Goal: Information Seeking & Learning: Learn about a topic

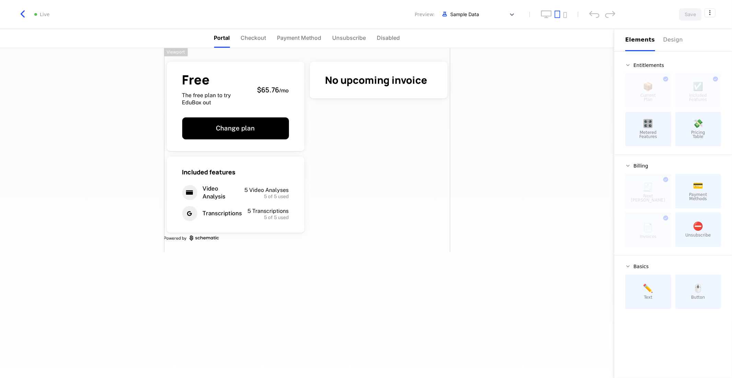
click at [571, 113] on html "Arya Development Dev Features Features Flags Catalog Plans Add Ons Credits Conf…" at bounding box center [366, 189] width 732 height 378
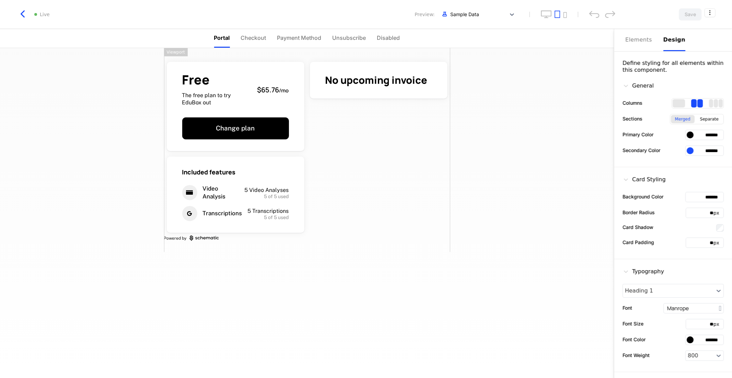
click at [670, 39] on div "Design" at bounding box center [675, 40] width 22 height 8
click at [711, 9] on html "Arya Development Dev Features Features Flags Catalog Plans Add Ons Credits Conf…" at bounding box center [366, 189] width 732 height 378
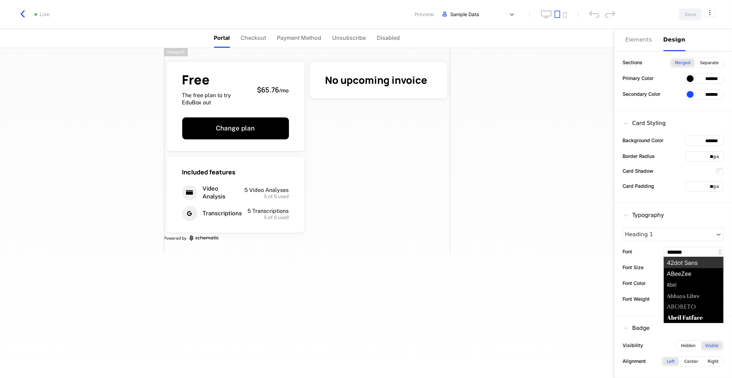
click at [683, 256] on input "*******" at bounding box center [694, 252] width 60 height 10
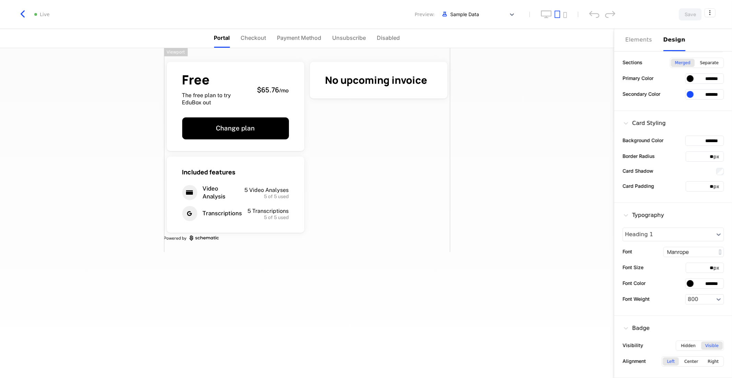
click at [632, 248] on label "Font" at bounding box center [628, 251] width 10 height 7
click at [704, 136] on input "*******" at bounding box center [705, 141] width 38 height 10
click at [704, 139] on input "*******" at bounding box center [705, 141] width 38 height 10
type input "******"
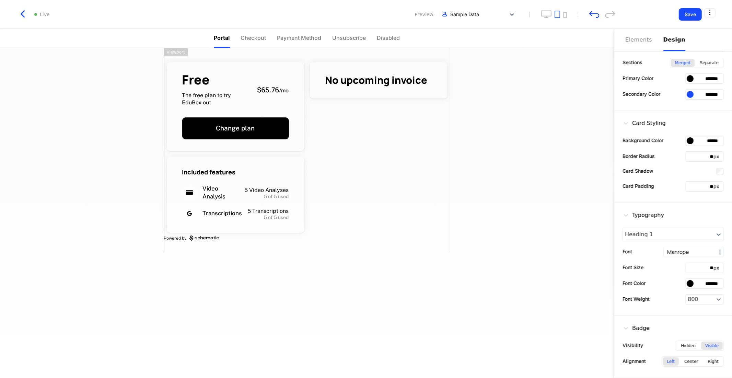
click at [712, 78] on input "*******" at bounding box center [705, 78] width 38 height 10
click at [687, 76] on div at bounding box center [690, 78] width 7 height 7
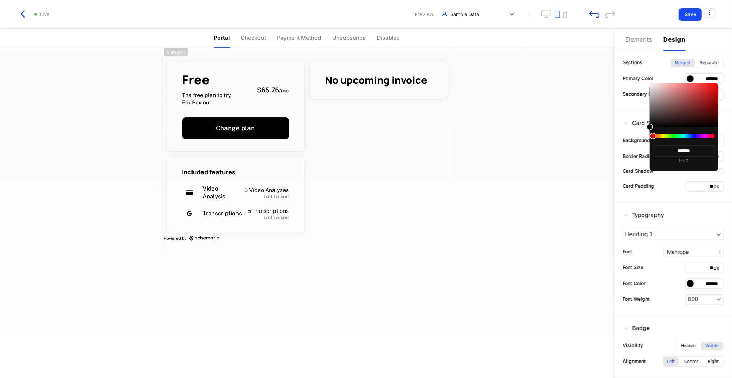
type input "*******"
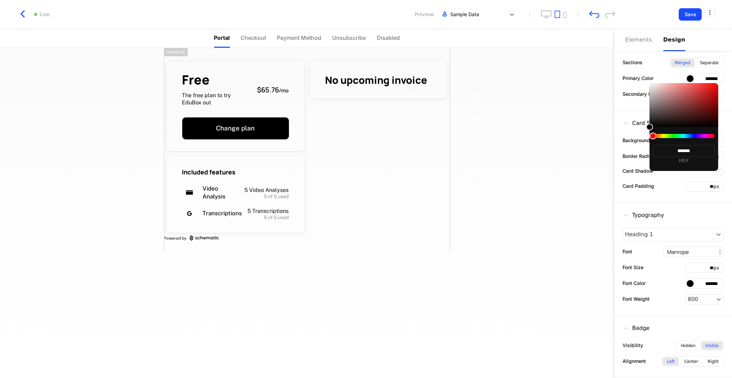
type input "*******"
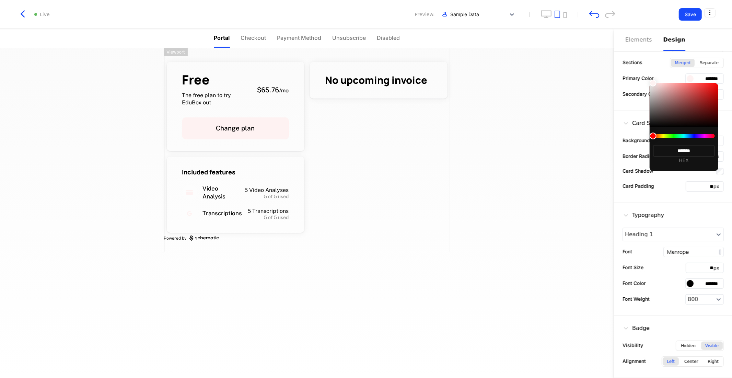
type input "*******"
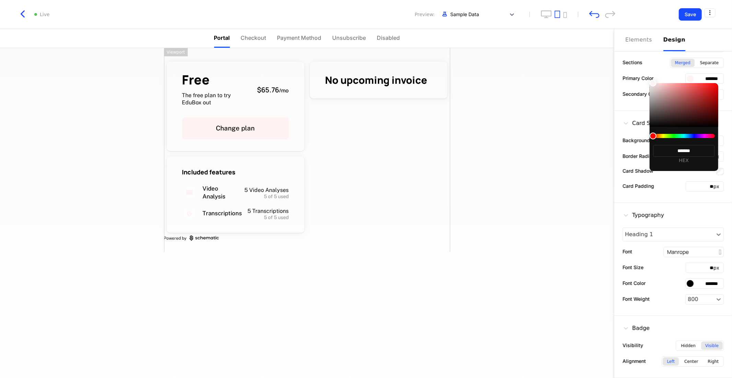
type input "*******"
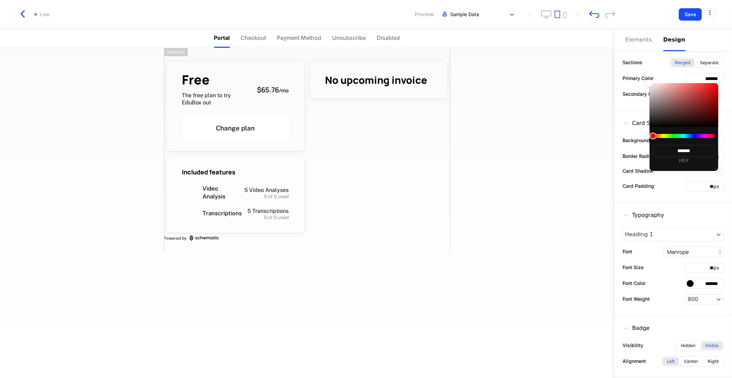
drag, startPoint x: 650, startPoint y: 128, endPoint x: 643, endPoint y: 70, distance: 57.8
click at [643, 70] on body "Arya Development Dev Features Features Flags Catalog Plans Add Ons Credits Conf…" at bounding box center [366, 189] width 732 height 378
click at [642, 103] on div at bounding box center [366, 189] width 732 height 378
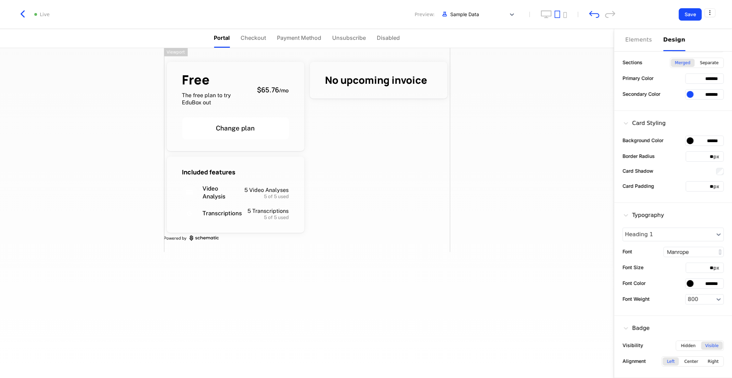
click at [687, 143] on div at bounding box center [690, 140] width 7 height 7
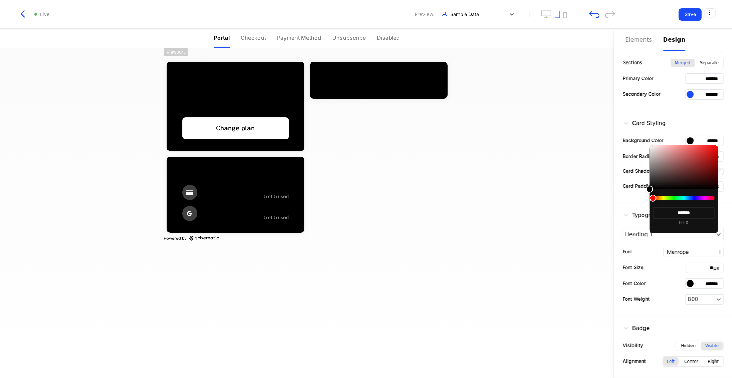
type input "*******"
drag, startPoint x: 652, startPoint y: 191, endPoint x: 646, endPoint y: 199, distance: 10.0
click at [646, 199] on body "Arya Development Dev Features Features Flags Catalog Plans Add Ons Credits Conf…" at bounding box center [366, 189] width 732 height 378
click at [687, 101] on div at bounding box center [366, 189] width 732 height 378
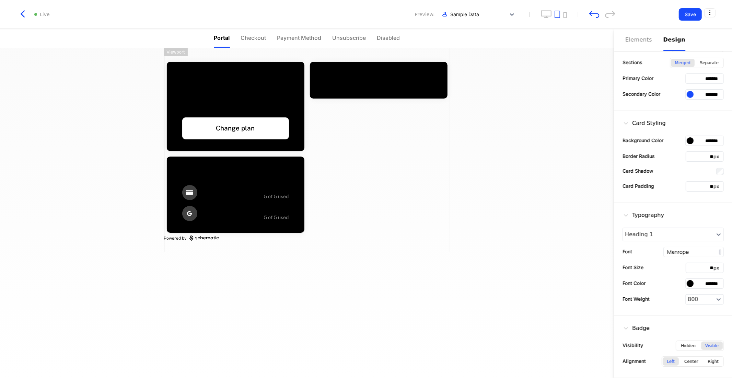
click at [687, 77] on div at bounding box center [690, 78] width 7 height 7
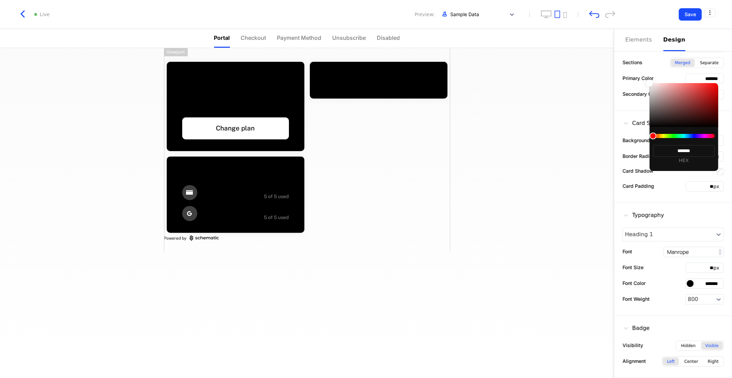
type input "*******"
drag, startPoint x: 654, startPoint y: 88, endPoint x: 644, endPoint y: 69, distance: 21.8
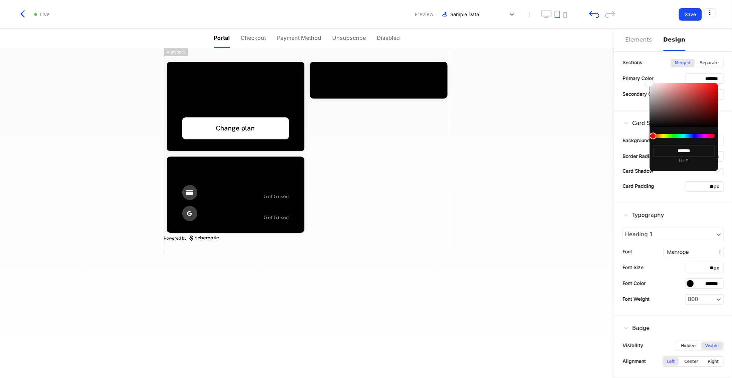
click at [644, 69] on body "Arya Development Dev Features Features Flags Catalog Plans Add Ons Credits Conf…" at bounding box center [366, 189] width 732 height 378
click at [632, 109] on div at bounding box center [366, 189] width 732 height 378
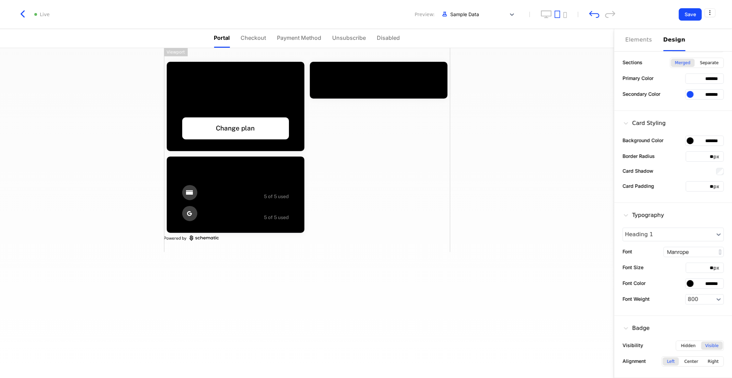
click at [687, 77] on div at bounding box center [690, 78] width 7 height 7
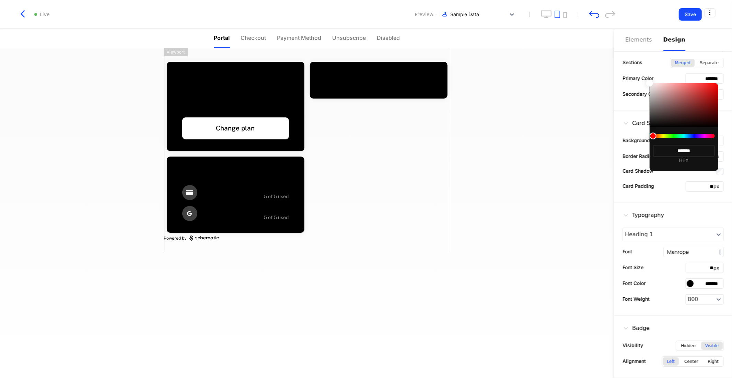
click at [592, 16] on div at bounding box center [366, 189] width 732 height 378
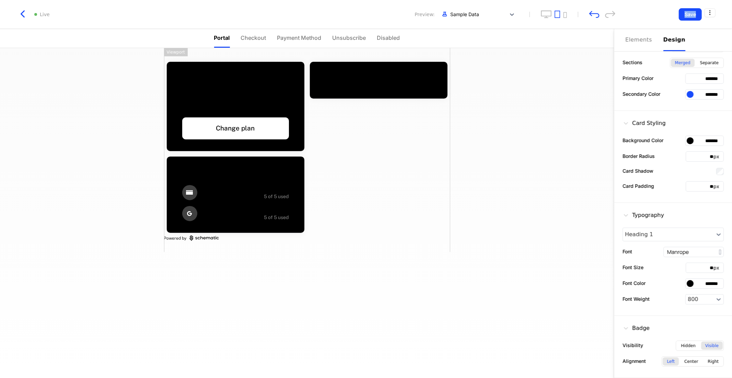
click at [592, 16] on icon "undo" at bounding box center [594, 14] width 10 height 7
type input "*******"
click at [592, 16] on icon "undo" at bounding box center [594, 14] width 10 height 7
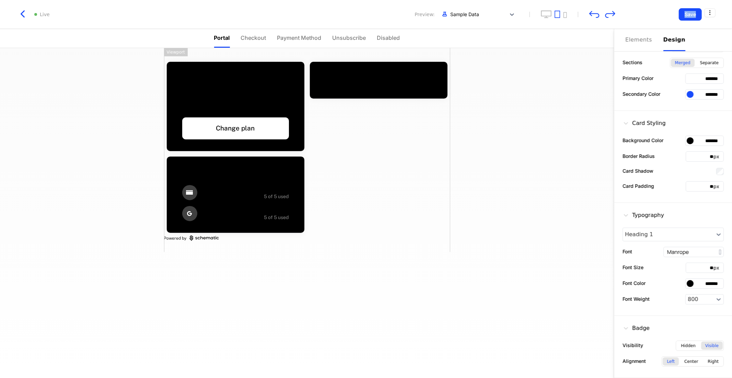
type input "******"
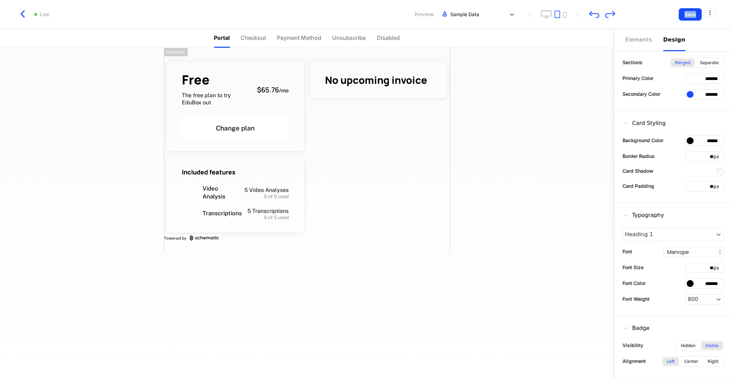
click at [592, 16] on icon "undo" at bounding box center [594, 14] width 10 height 7
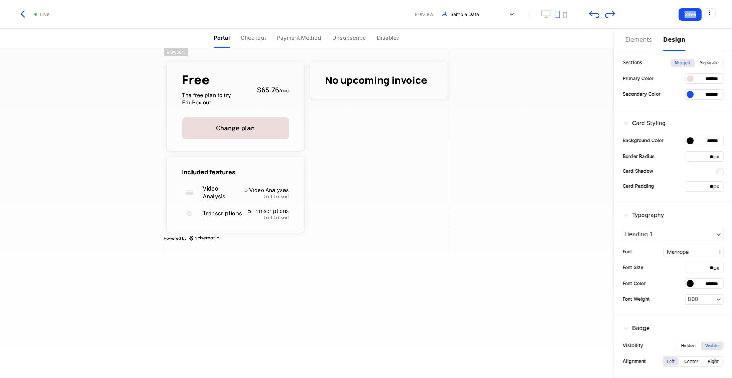
click at [592, 16] on icon "undo" at bounding box center [594, 14] width 10 height 7
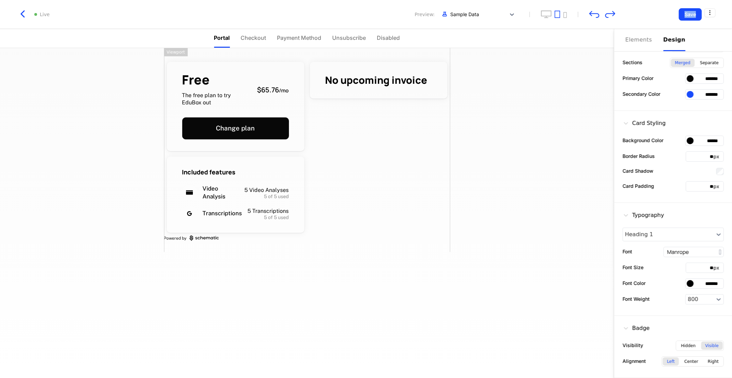
click at [592, 16] on icon "undo" at bounding box center [594, 14] width 10 height 7
type input "*******"
click at [592, 16] on icon "undo" at bounding box center [594, 14] width 10 height 7
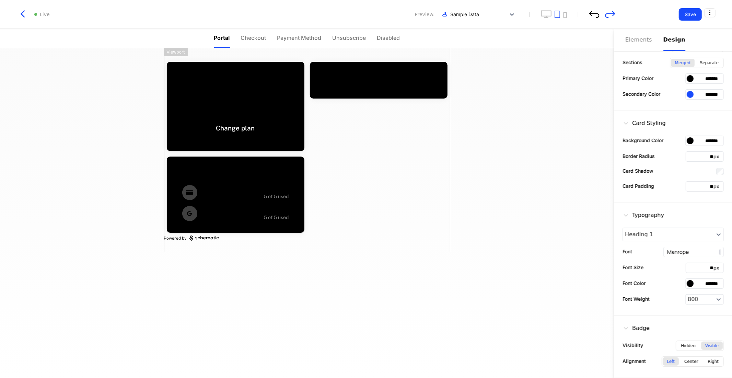
click at [596, 14] on icon "undo" at bounding box center [594, 14] width 10 height 7
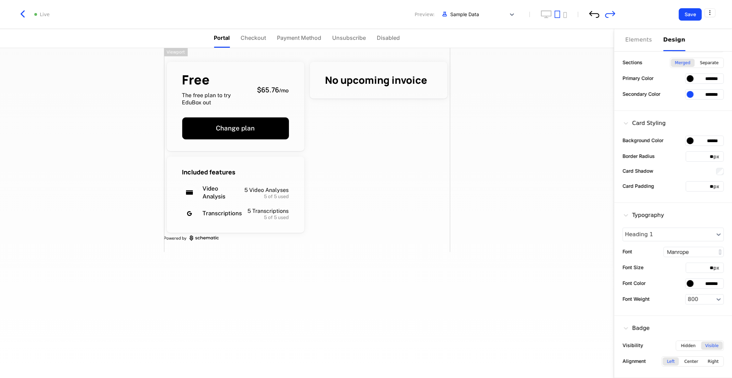
click at [596, 14] on icon "undo" at bounding box center [594, 14] width 10 height 7
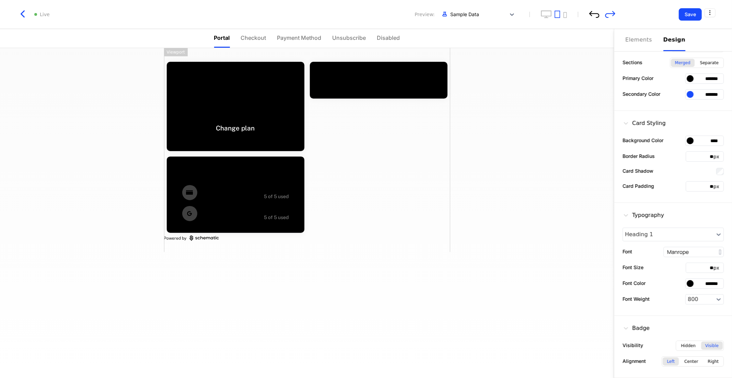
click at [596, 14] on icon "undo" at bounding box center [594, 14] width 10 height 7
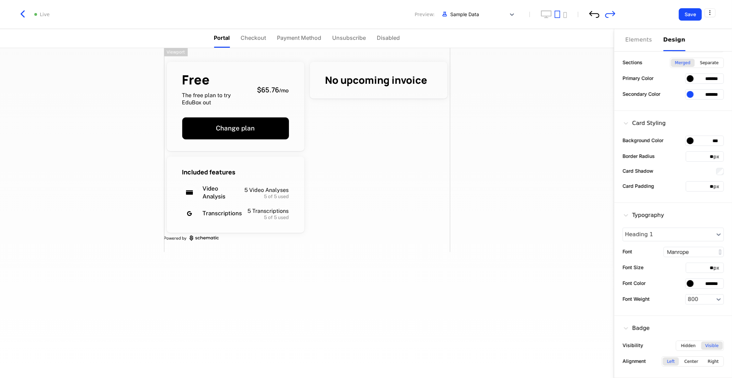
click at [596, 14] on icon "undo" at bounding box center [594, 14] width 10 height 7
type input "*******"
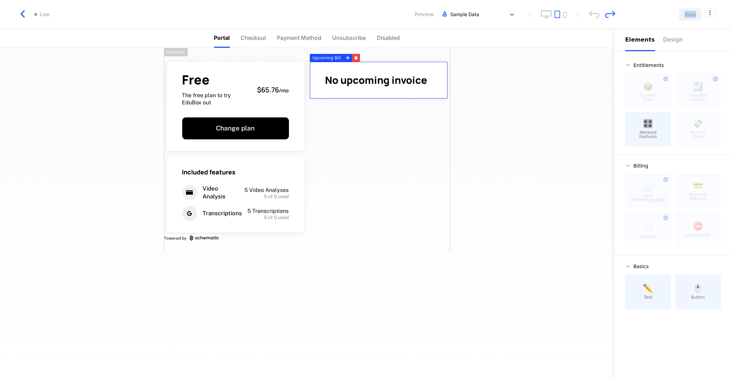
scroll to position [0, 0]
click at [630, 38] on div "Elements" at bounding box center [640, 40] width 30 height 8
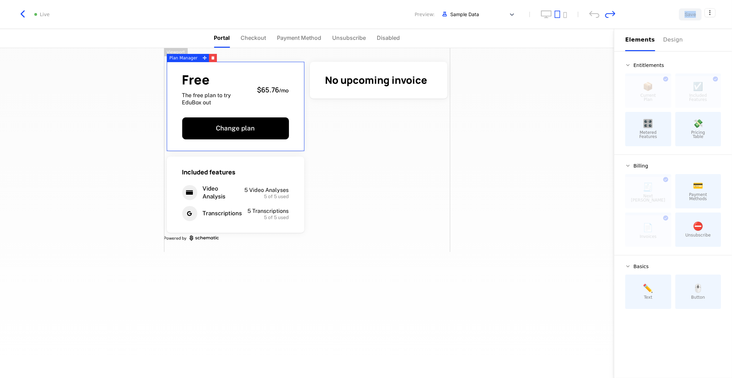
click at [24, 14] on icon "button" at bounding box center [22, 14] width 12 height 12
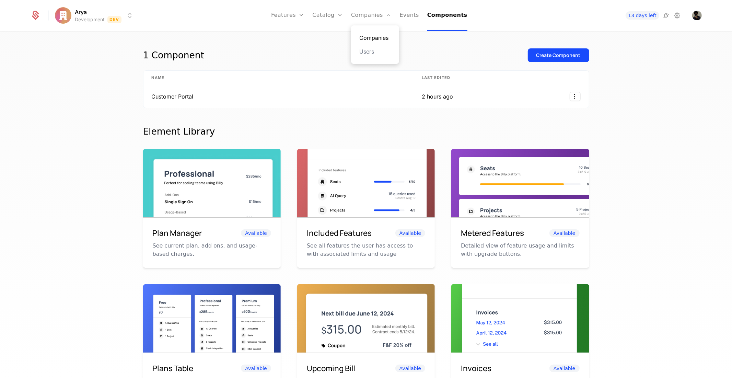
click at [373, 40] on link "Companies" at bounding box center [375, 38] width 32 height 8
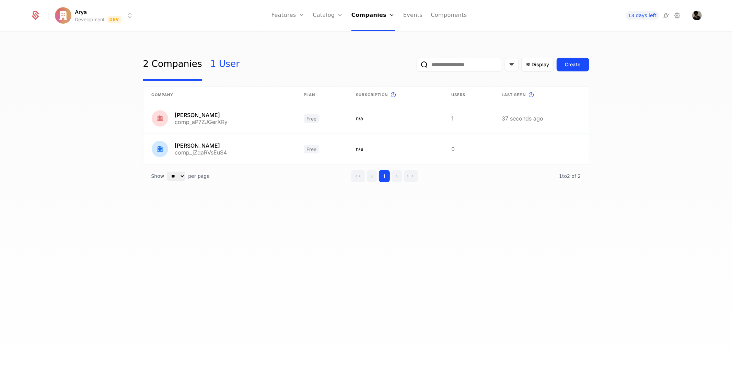
click at [220, 66] on link "1 User" at bounding box center [224, 64] width 29 height 32
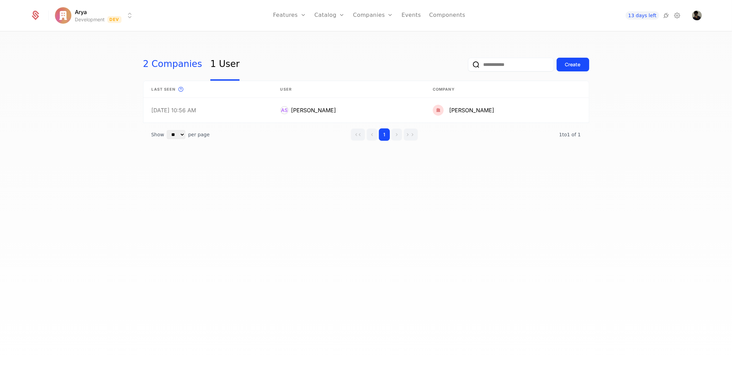
click at [180, 64] on link "2 Companies" at bounding box center [172, 64] width 59 height 32
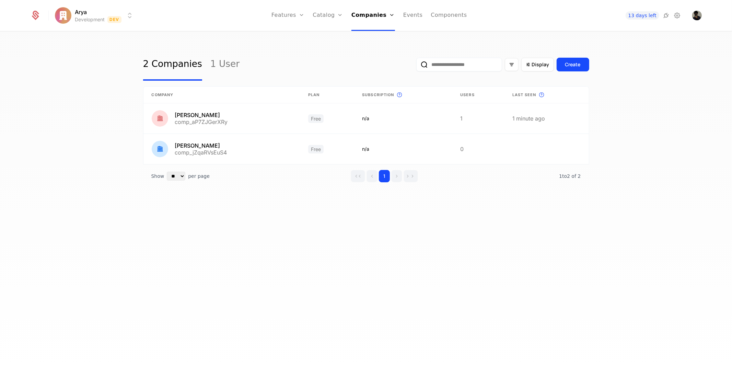
click at [478, 119] on link at bounding box center [478, 118] width 52 height 30
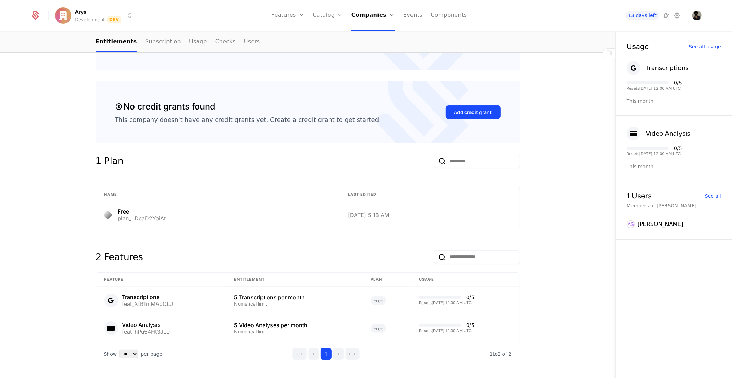
scroll to position [234, 0]
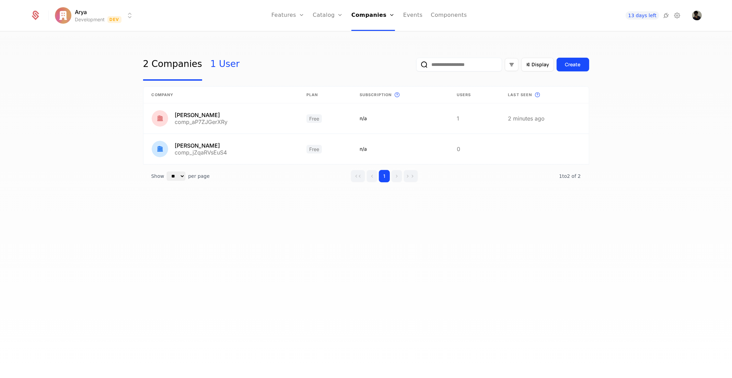
click at [213, 65] on link "1 User" at bounding box center [224, 64] width 29 height 32
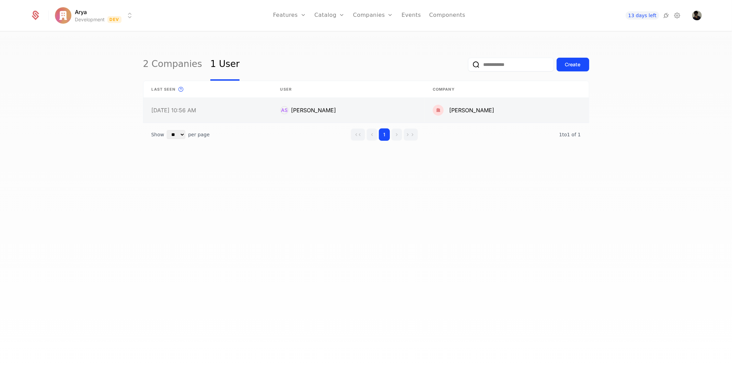
click at [323, 111] on link at bounding box center [348, 110] width 153 height 25
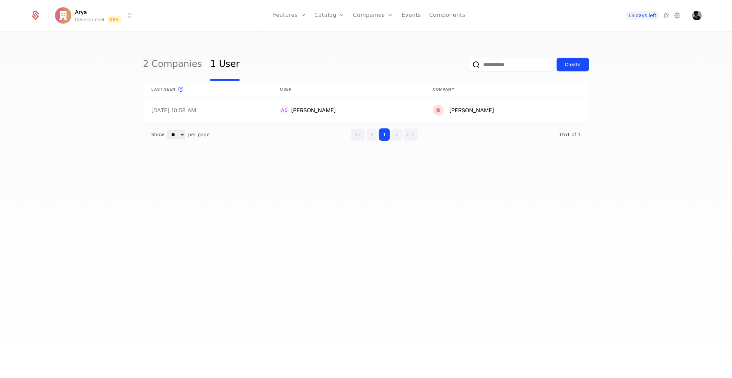
click at [400, 18] on ul "Features Features Flags Catalog Plans Add Ons Credits Configuration Companies C…" at bounding box center [369, 15] width 192 height 31
click at [403, 18] on link "Events" at bounding box center [412, 15] width 20 height 31
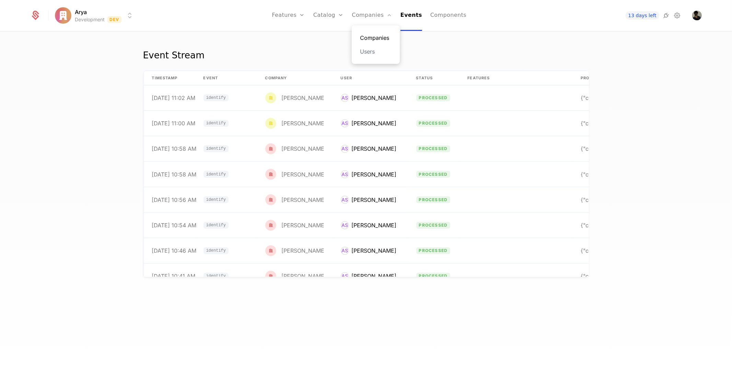
click at [376, 37] on link "Companies" at bounding box center [376, 38] width 32 height 8
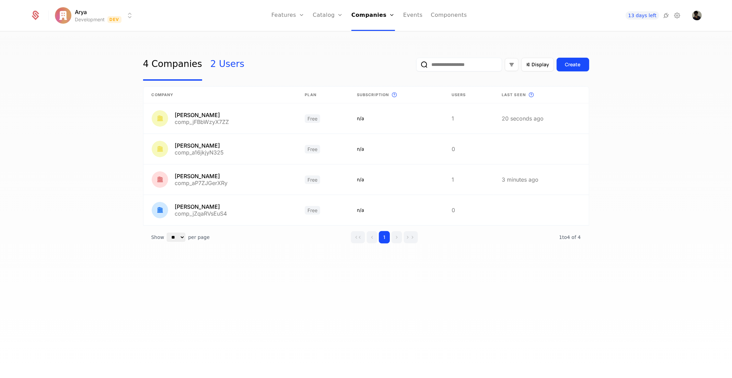
click at [224, 62] on link "2 Users" at bounding box center [227, 64] width 34 height 32
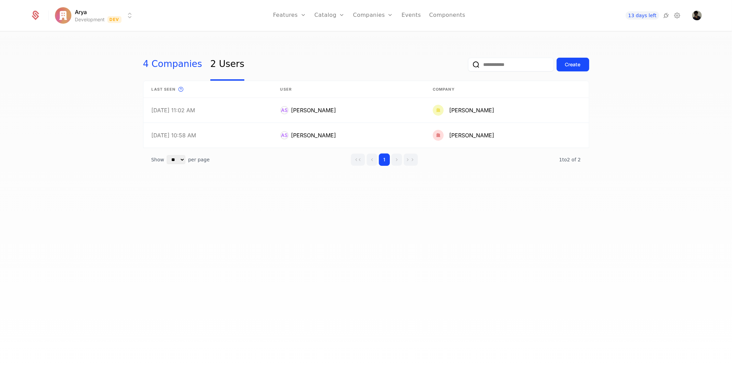
click at [163, 71] on link "4 Companies" at bounding box center [172, 64] width 59 height 32
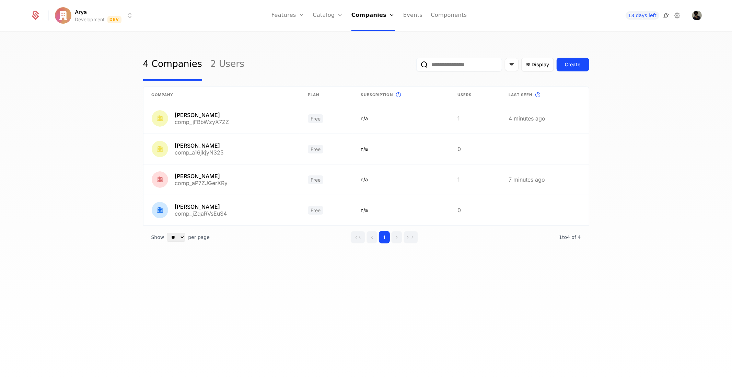
click at [666, 16] on icon at bounding box center [666, 15] width 8 height 8
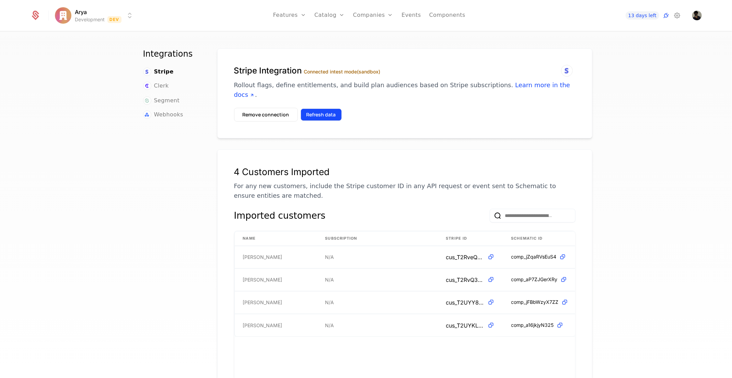
click at [324, 108] on button "Refresh data" at bounding box center [321, 114] width 41 height 12
click at [675, 16] on icon at bounding box center [677, 15] width 8 height 8
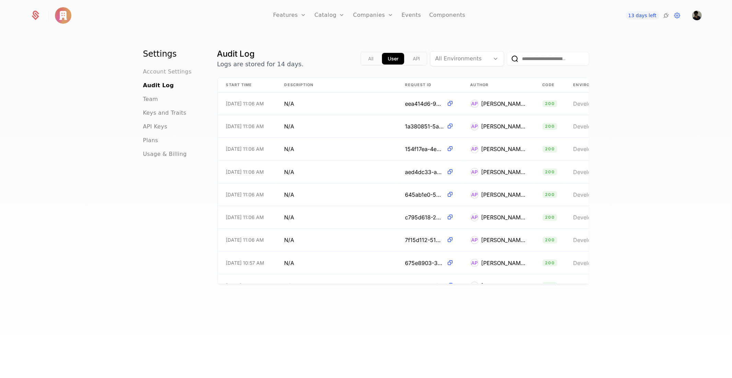
click at [153, 68] on span "Account Settings" at bounding box center [167, 72] width 49 height 8
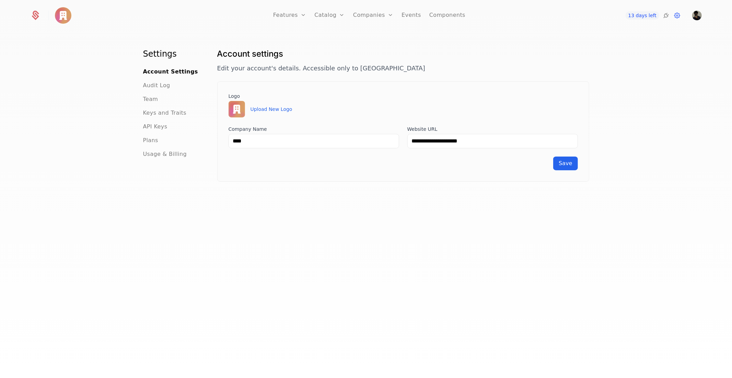
click at [154, 143] on div "Plans" at bounding box center [172, 140] width 58 height 8
click at [153, 142] on span "Plans" at bounding box center [150, 140] width 15 height 8
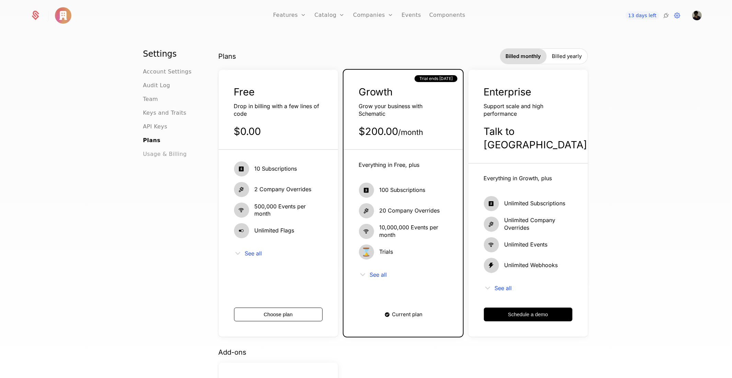
click at [163, 158] on span "Usage & Billing" at bounding box center [165, 154] width 44 height 8
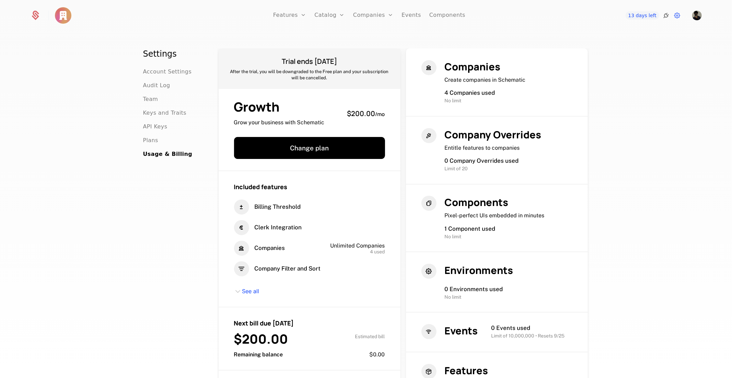
click at [668, 15] on icon at bounding box center [666, 15] width 8 height 8
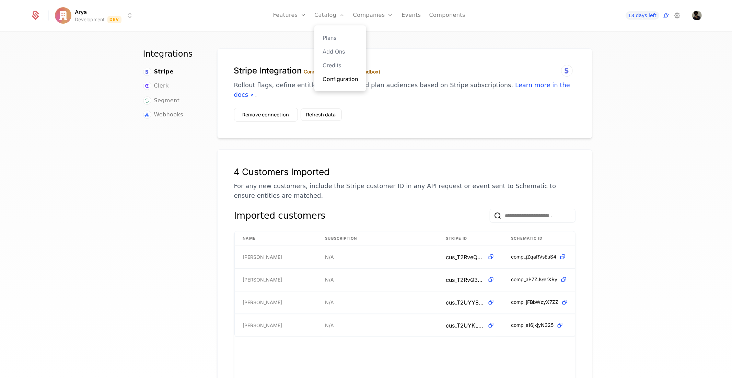
click at [338, 76] on link "Configuration" at bounding box center [340, 79] width 35 height 8
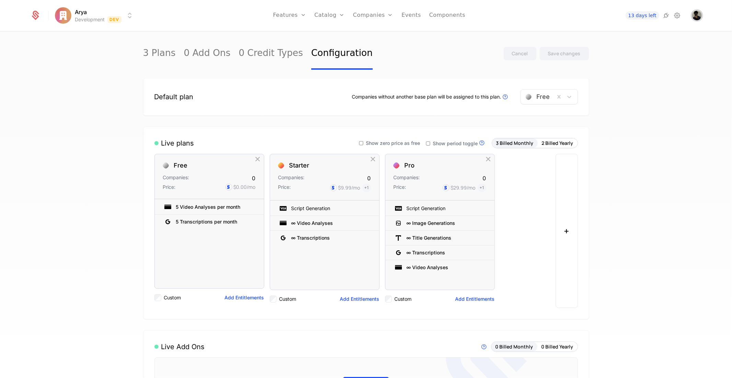
click at [698, 13] on img "Open user button" at bounding box center [697, 16] width 10 height 10
click at [680, 13] on icon at bounding box center [677, 15] width 8 height 8
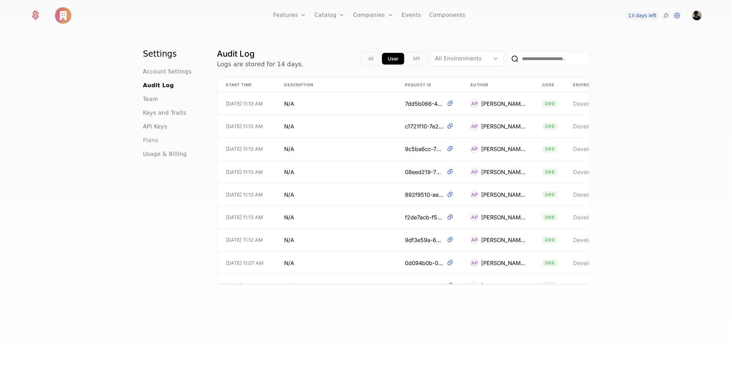
click at [150, 137] on span "Plans" at bounding box center [150, 140] width 15 height 8
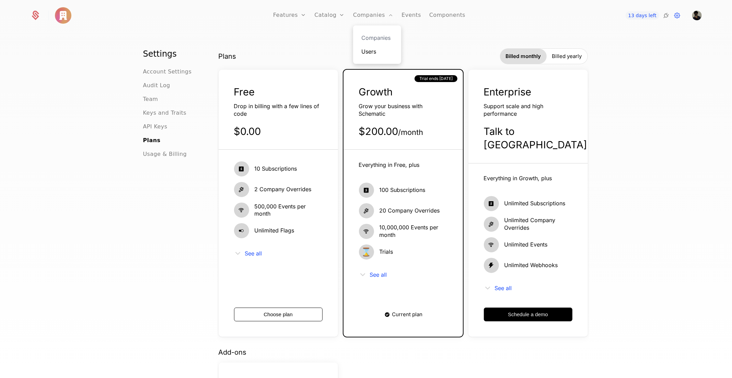
click at [378, 52] on link "Users" at bounding box center [377, 51] width 32 height 8
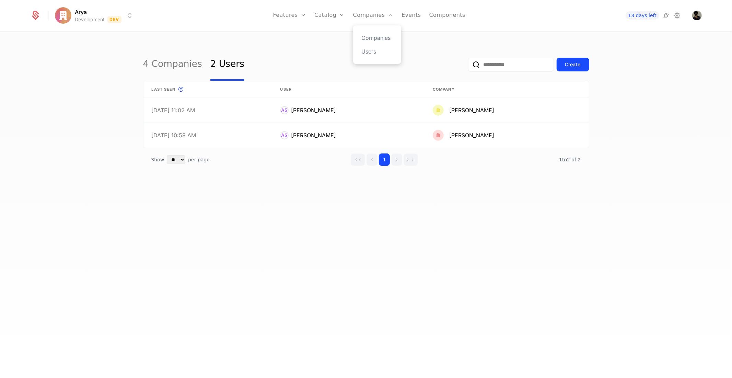
click at [375, 33] on div "Companies Users" at bounding box center [377, 44] width 48 height 38
click at [376, 38] on link "Companies" at bounding box center [377, 38] width 32 height 8
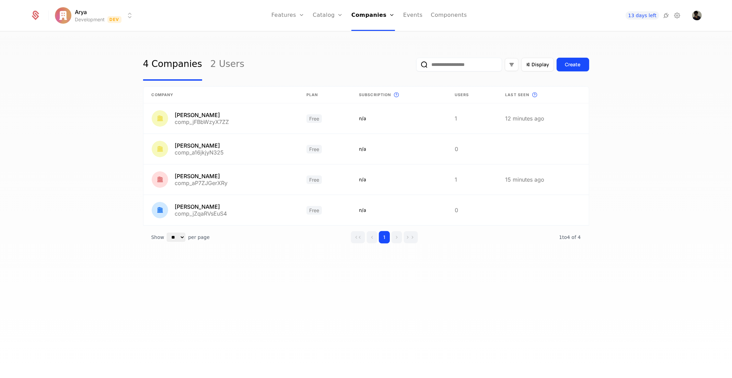
click at [306, 61] on div "4 Companies 2 Users Display Create" at bounding box center [366, 64] width 446 height 32
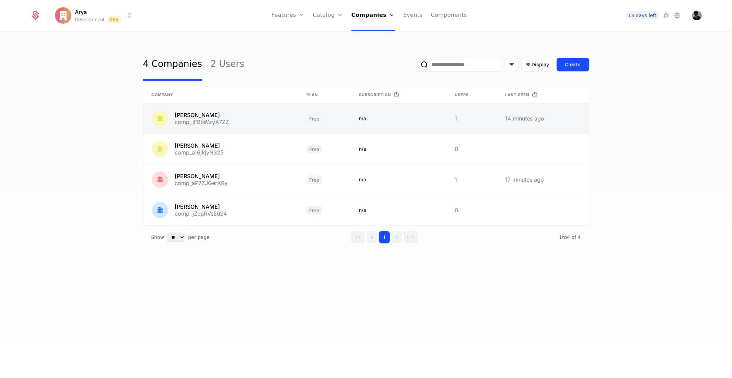
click at [206, 122] on link at bounding box center [220, 118] width 155 height 30
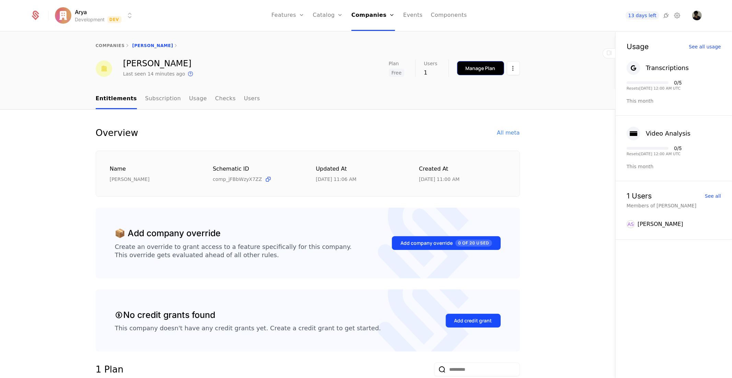
click at [479, 62] on button "Manage Plan" at bounding box center [480, 68] width 47 height 14
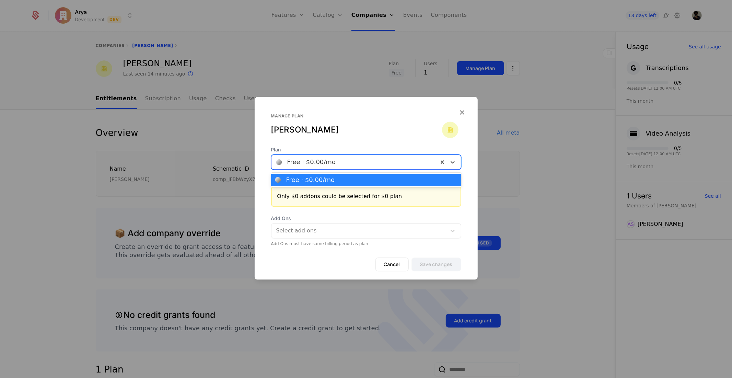
click at [303, 161] on div at bounding box center [354, 162] width 157 height 10
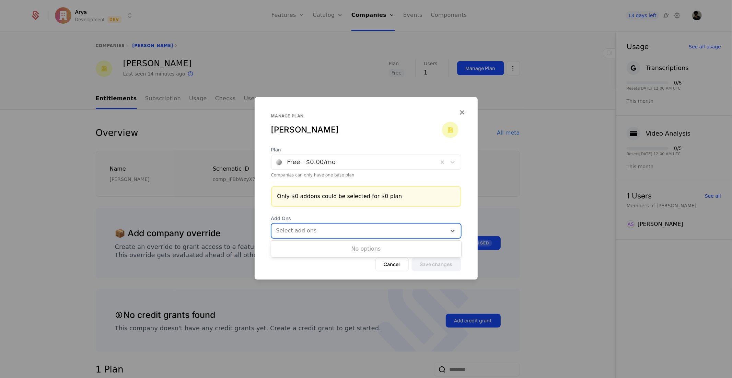
click at [350, 235] on div "Select add ons" at bounding box center [359, 230] width 175 height 12
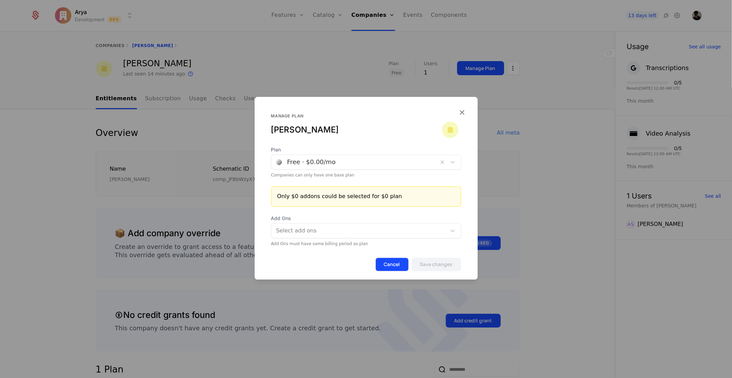
click at [391, 265] on button "Cancel" at bounding box center [392, 264] width 33 height 14
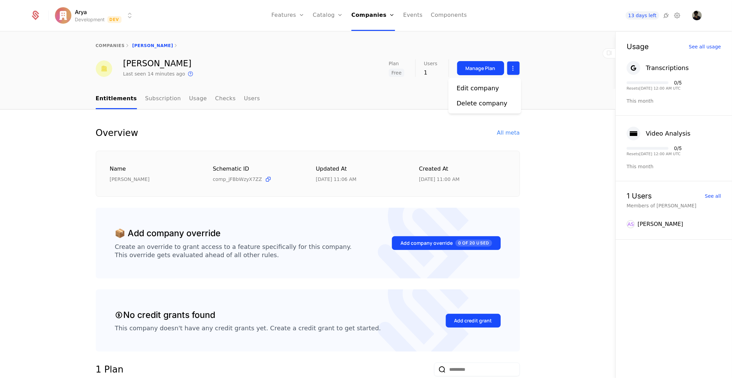
click at [513, 69] on html "Arya Development Dev Features Features Flags Catalog Plans Add Ons Credits Conf…" at bounding box center [366, 189] width 732 height 378
click at [492, 88] on div "Edit company" at bounding box center [478, 88] width 43 height 10
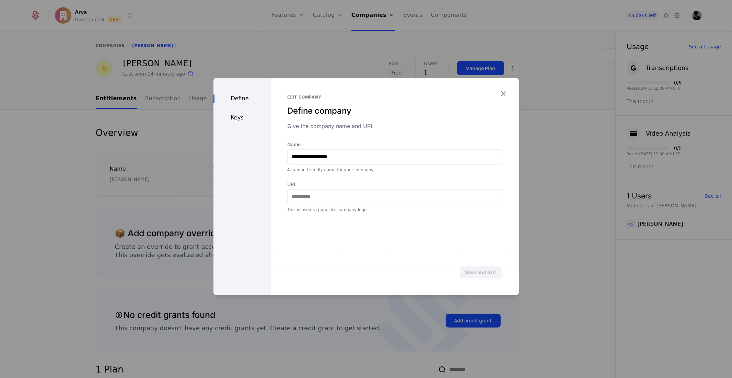
click at [249, 117] on div "Keys" at bounding box center [242, 118] width 57 height 8
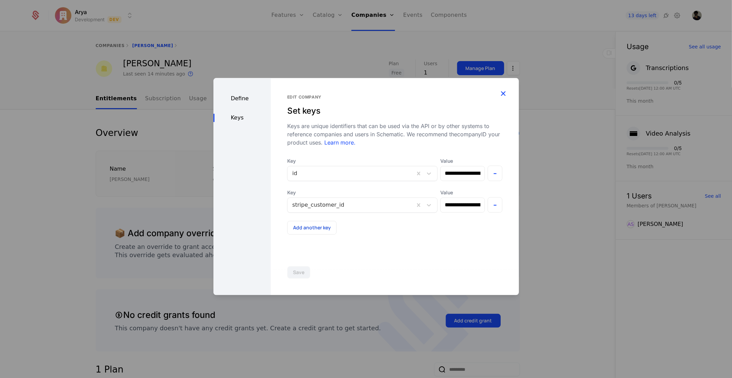
click at [503, 94] on icon "button" at bounding box center [503, 93] width 9 height 9
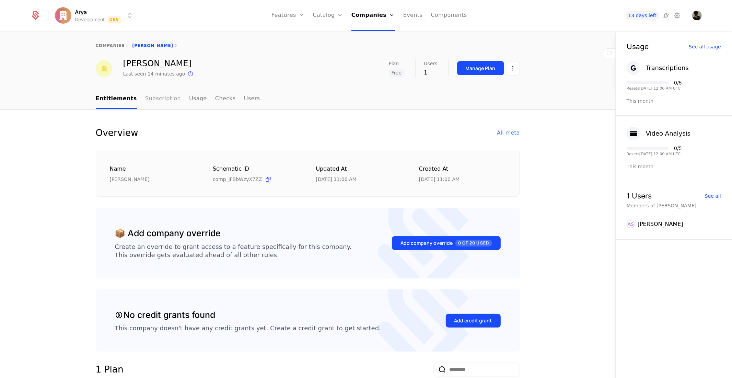
click at [147, 100] on link "Subscription" at bounding box center [163, 99] width 36 height 20
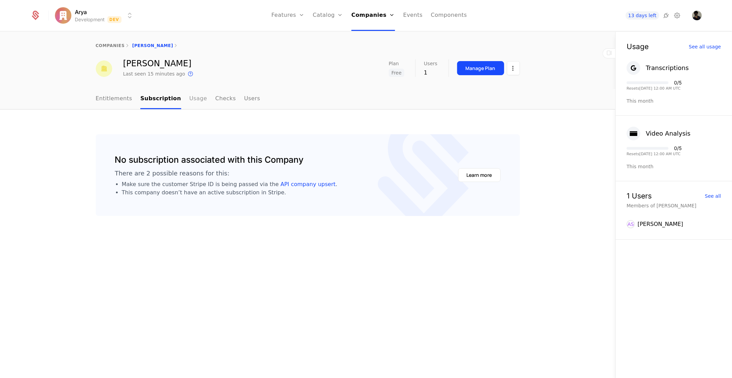
click at [192, 99] on link "Usage" at bounding box center [198, 99] width 18 height 20
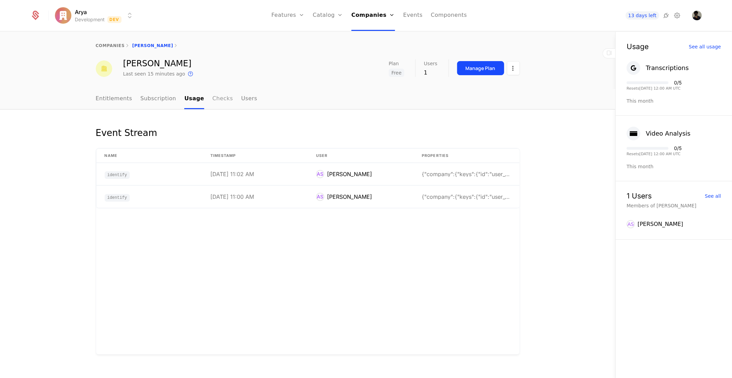
click at [213, 101] on link "Checks" at bounding box center [222, 99] width 21 height 20
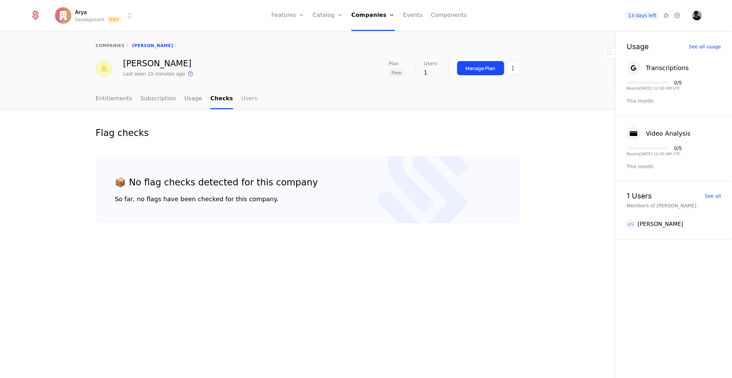
click at [241, 103] on link "Users" at bounding box center [249, 99] width 16 height 20
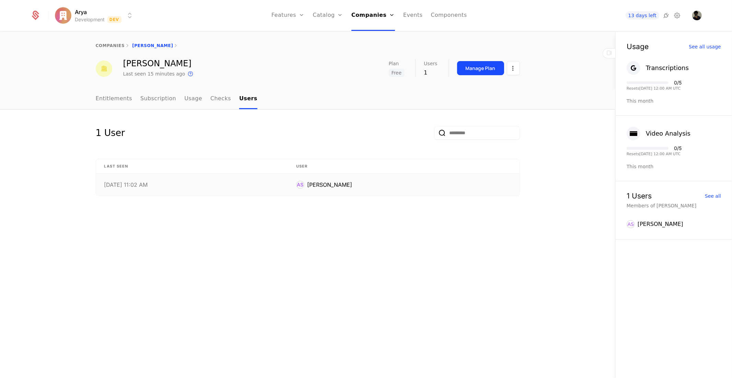
click at [187, 188] on td "9/12/25, 11:02 AM" at bounding box center [192, 185] width 192 height 22
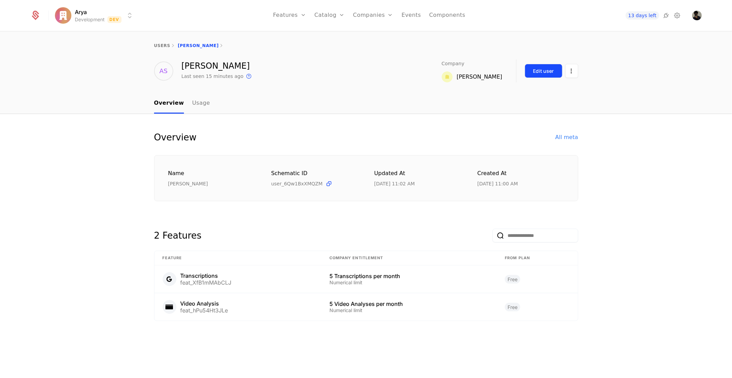
click at [546, 73] on div "Edit user" at bounding box center [543, 71] width 21 height 7
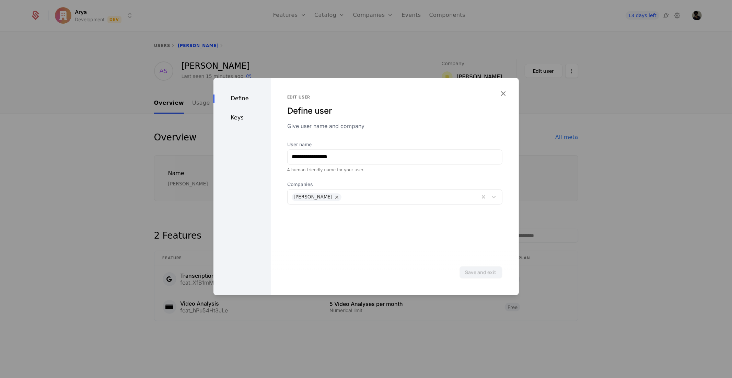
click at [557, 97] on div at bounding box center [366, 189] width 732 height 378
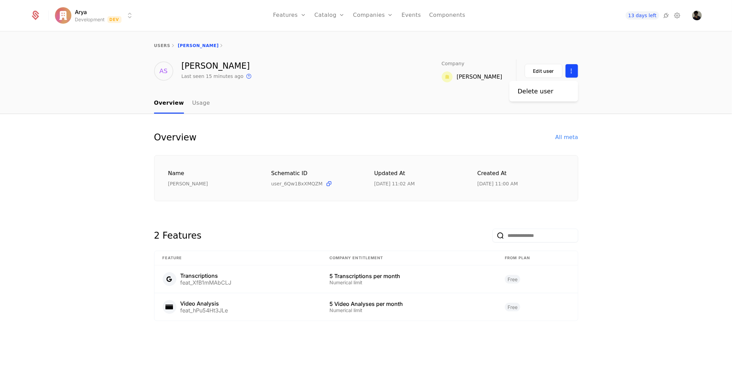
click at [577, 66] on html "Arya Development Dev Features Features Flags Catalog Plans Add Ons Credits Conf…" at bounding box center [366, 189] width 732 height 378
click at [194, 101] on link "Usage" at bounding box center [201, 103] width 18 height 20
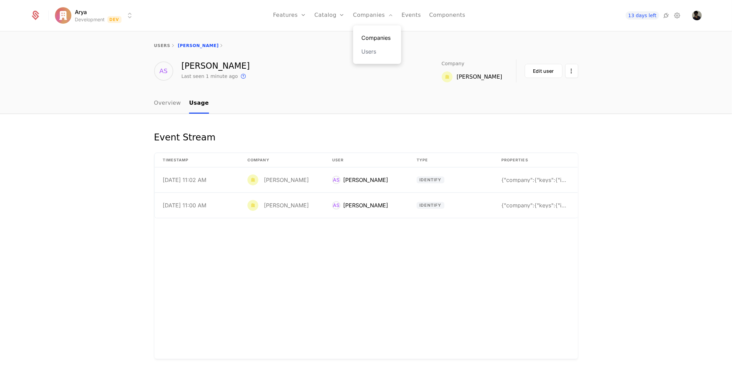
click at [368, 39] on link "Companies" at bounding box center [377, 38] width 32 height 8
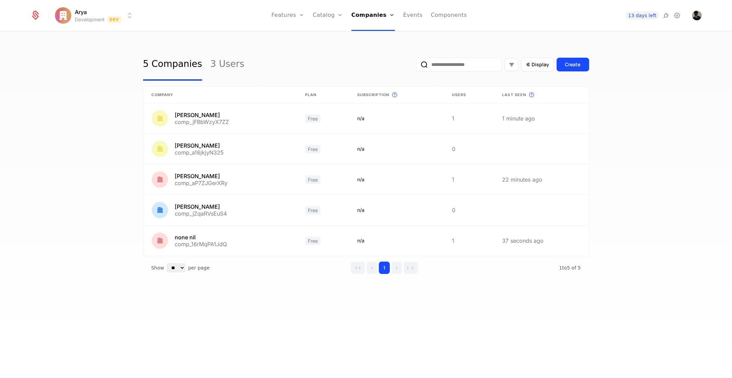
click at [290, 43] on div "5 Companies 3 Users Display Create Company Plan Subscription This is the subscr…" at bounding box center [366, 207] width 732 height 350
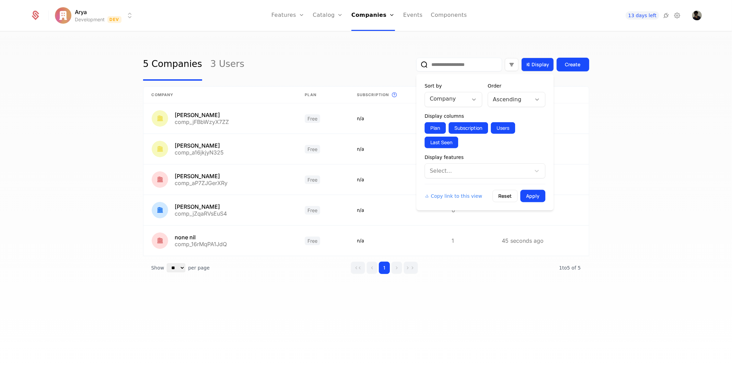
click at [534, 62] on span "Display" at bounding box center [541, 64] width 18 height 7
click at [522, 100] on div at bounding box center [510, 100] width 34 height 10
click at [517, 128] on div "Descending" at bounding box center [516, 129] width 49 height 6
click at [538, 190] on button "Apply" at bounding box center [532, 196] width 25 height 12
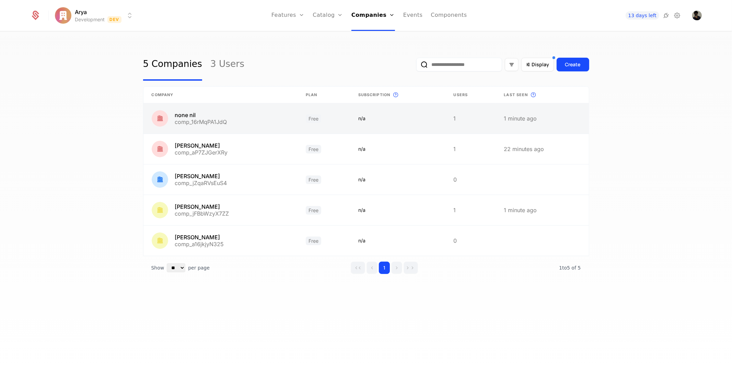
click at [198, 117] on link at bounding box center [220, 118] width 154 height 30
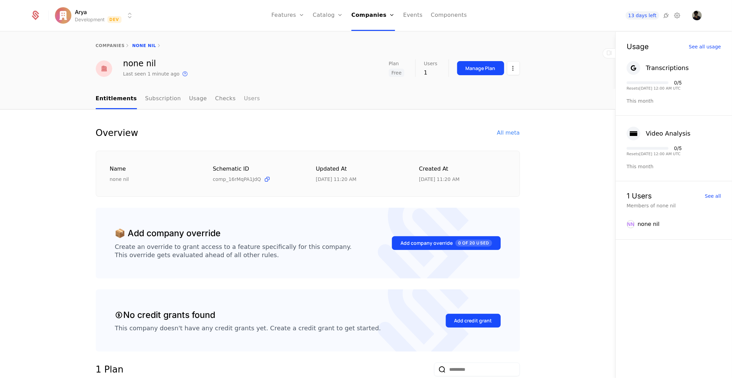
click at [244, 96] on link "Users" at bounding box center [252, 99] width 16 height 20
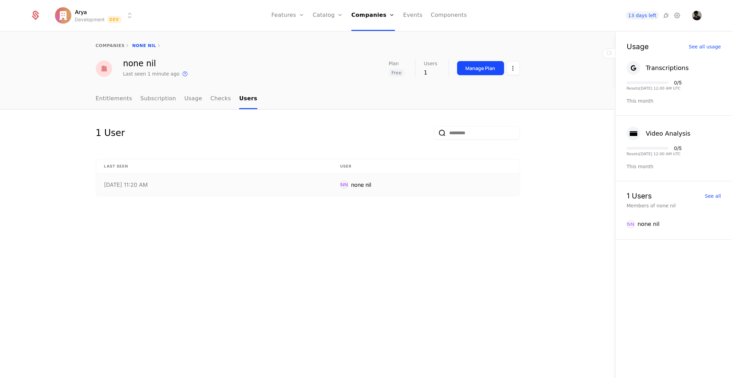
click at [363, 184] on div "none nil" at bounding box center [361, 185] width 20 height 8
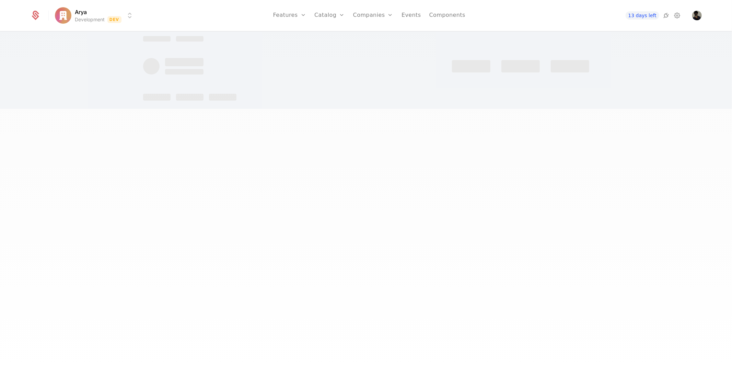
click at [363, 184] on div at bounding box center [366, 189] width 732 height 378
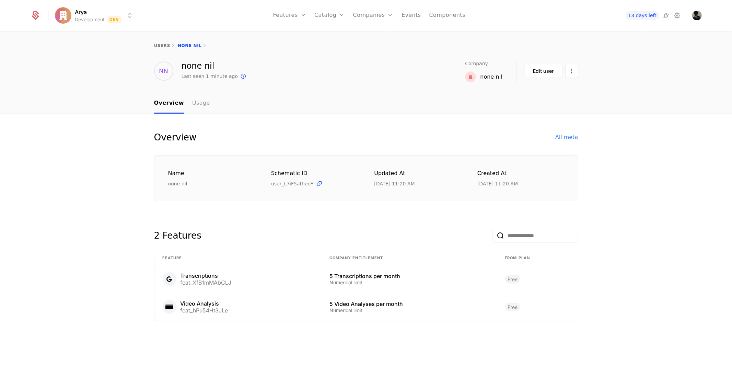
click at [194, 104] on link "Usage" at bounding box center [201, 103] width 18 height 20
click at [378, 41] on link "Companies" at bounding box center [377, 38] width 32 height 8
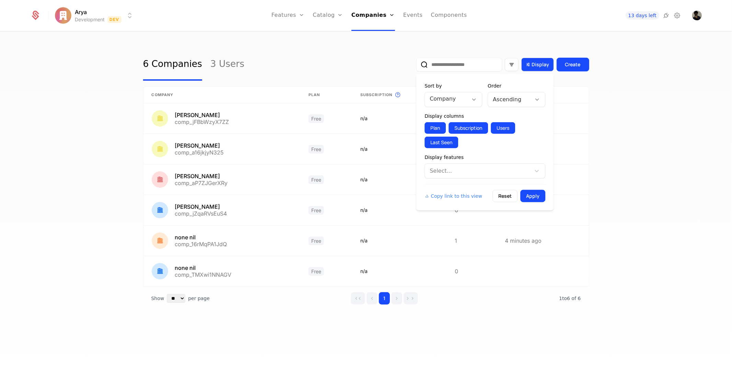
click at [548, 62] on span "Display" at bounding box center [541, 64] width 18 height 7
click at [520, 102] on div at bounding box center [510, 100] width 34 height 10
click at [515, 126] on div "Descending" at bounding box center [516, 129] width 49 height 6
click at [535, 197] on button "Apply" at bounding box center [532, 196] width 25 height 12
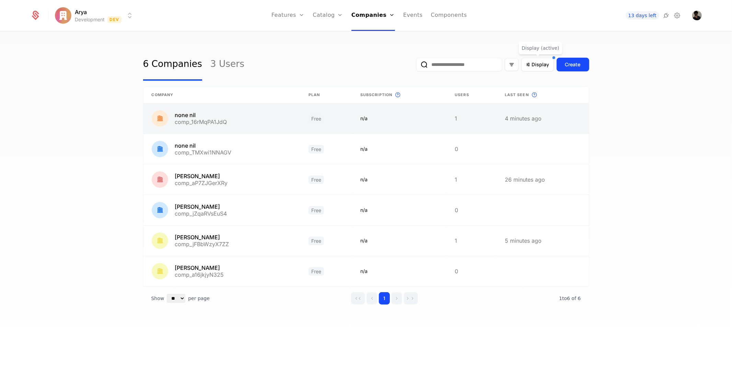
click at [263, 116] on link at bounding box center [221, 118] width 157 height 30
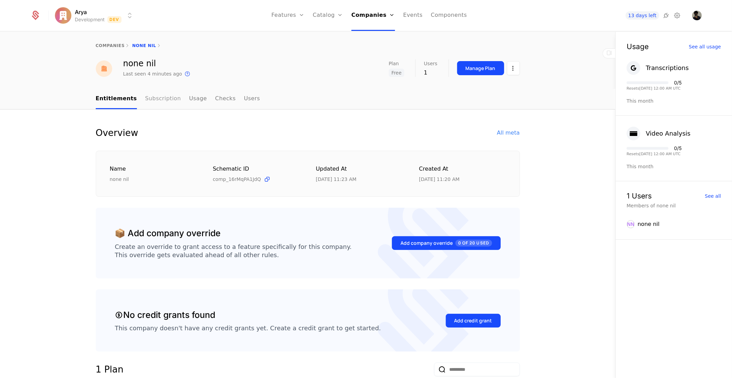
click at [156, 99] on link "Subscription" at bounding box center [163, 99] width 36 height 20
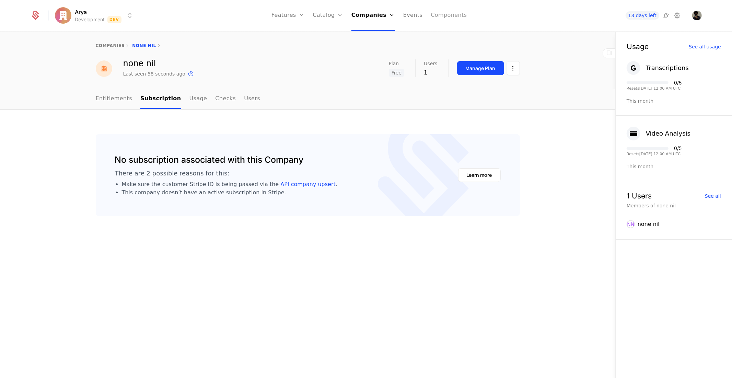
click at [445, 20] on link "Components" at bounding box center [449, 15] width 36 height 31
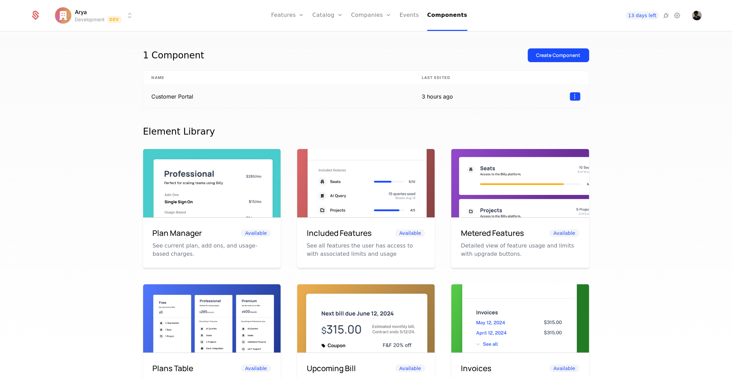
click at [568, 96] on html "Arya Development Dev Features Features Flags Catalog Plans Add Ons Credits Conf…" at bounding box center [366, 189] width 732 height 378
click at [531, 127] on div "Edit" at bounding box center [526, 129] width 18 height 10
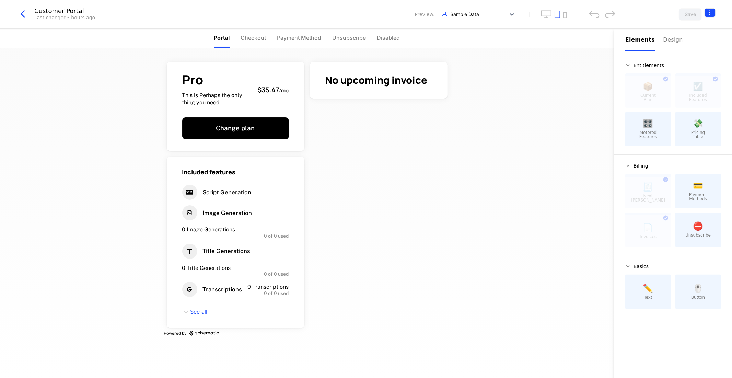
click at [708, 10] on html "Arya Development Dev Features Features Flags Catalog Plans Add Ons Credits Conf…" at bounding box center [366, 189] width 732 height 378
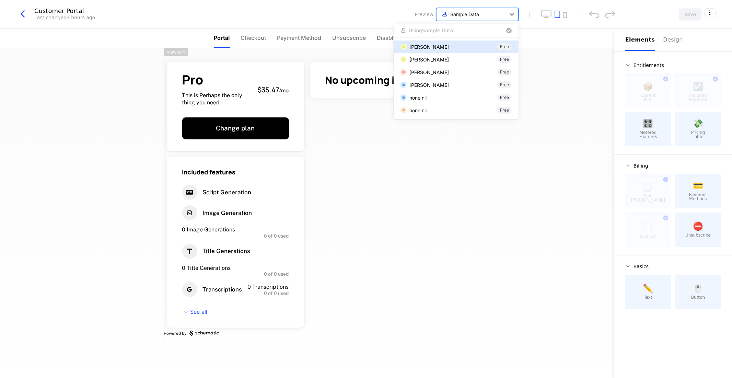
click at [502, 12] on div at bounding box center [471, 14] width 62 height 9
click at [503, 49] on div "Free" at bounding box center [504, 46] width 14 height 7
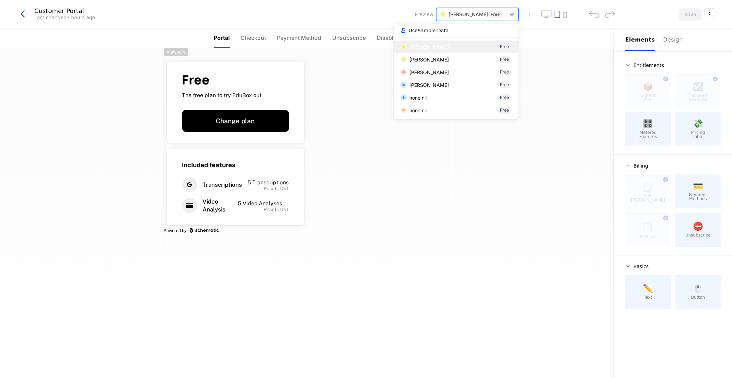
click at [500, 15] on div at bounding box center [471, 14] width 62 height 9
click at [488, 28] on button "Use Sample Data" at bounding box center [456, 30] width 114 height 8
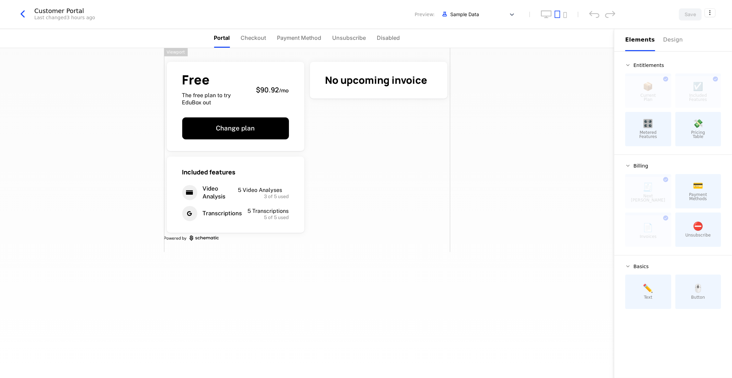
click at [519, 148] on div "Free The free plan to try EduBox out $90.92 / mo Change plan No upcoming invoic…" at bounding box center [307, 213] width 614 height 330
click at [316, 38] on span "Payment Method" at bounding box center [299, 38] width 44 height 8
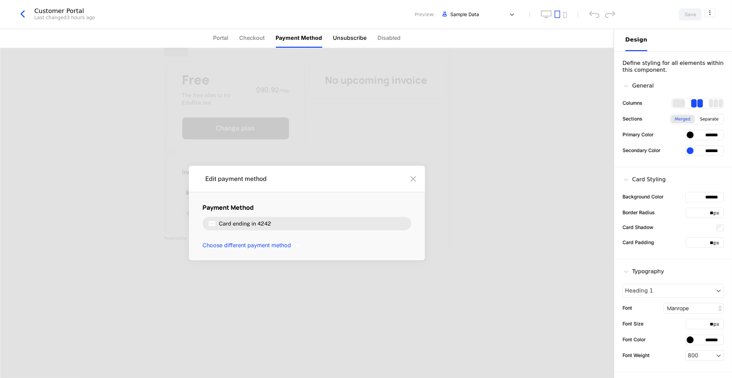
click at [337, 38] on span "Unsubscribe" at bounding box center [350, 38] width 34 height 8
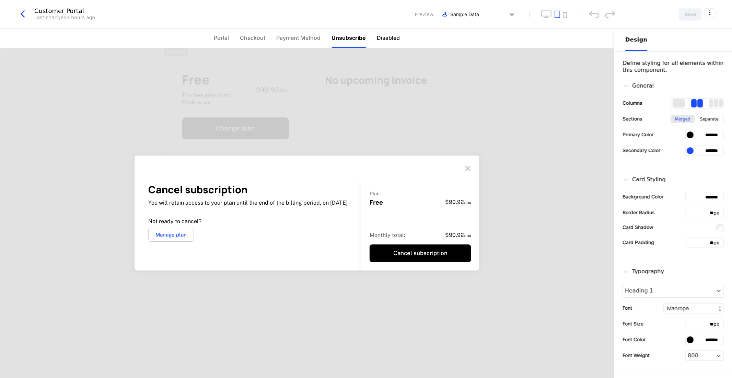
click at [385, 47] on li "Disabled" at bounding box center [388, 38] width 23 height 19
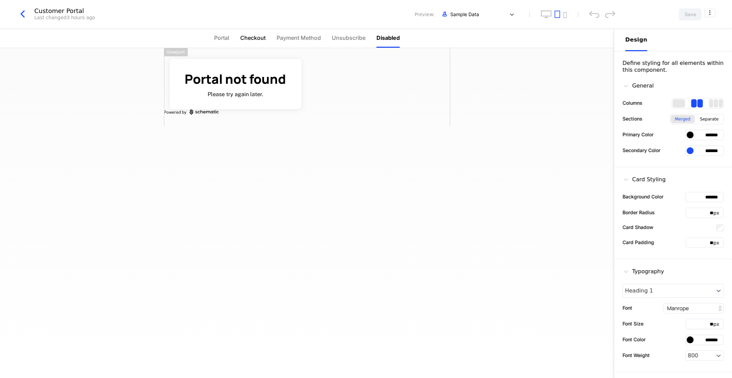
click at [249, 38] on span "Checkout" at bounding box center [252, 38] width 25 height 8
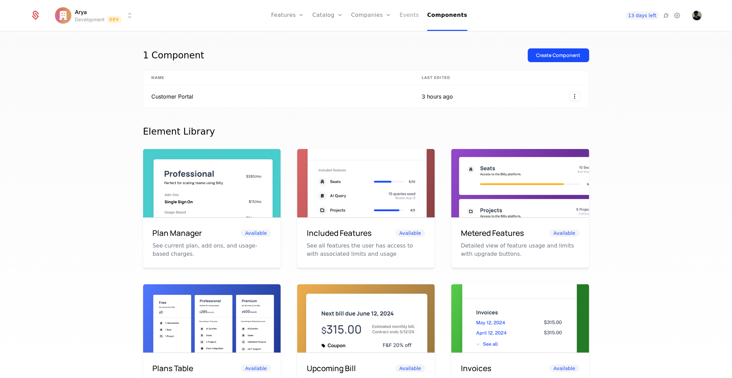
click at [412, 10] on link "Events" at bounding box center [410, 15] width 20 height 31
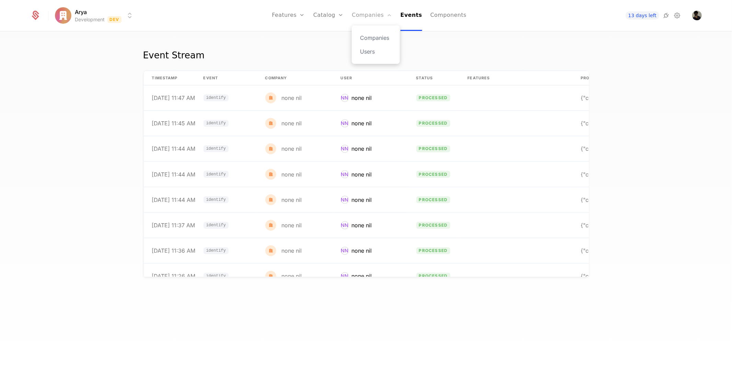
click at [370, 19] on link "Companies" at bounding box center [372, 15] width 40 height 31
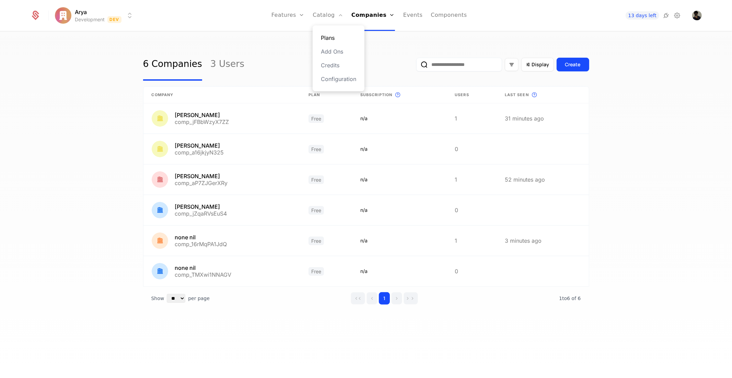
click at [337, 39] on link "Plans" at bounding box center [338, 38] width 35 height 8
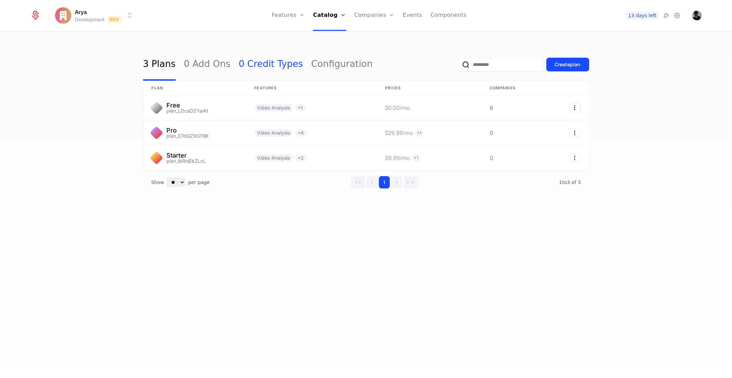
click at [272, 65] on link "0 Credit Types" at bounding box center [271, 64] width 64 height 32
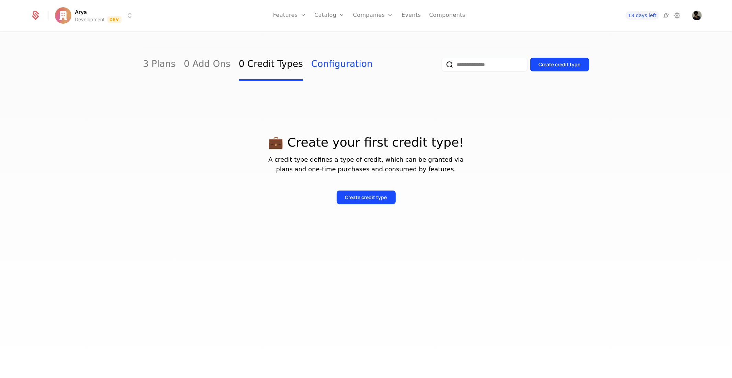
click at [313, 71] on link "Configuration" at bounding box center [341, 64] width 61 height 32
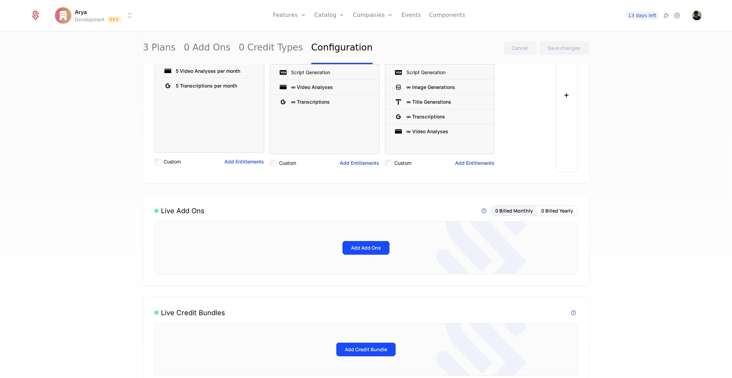
scroll to position [254, 0]
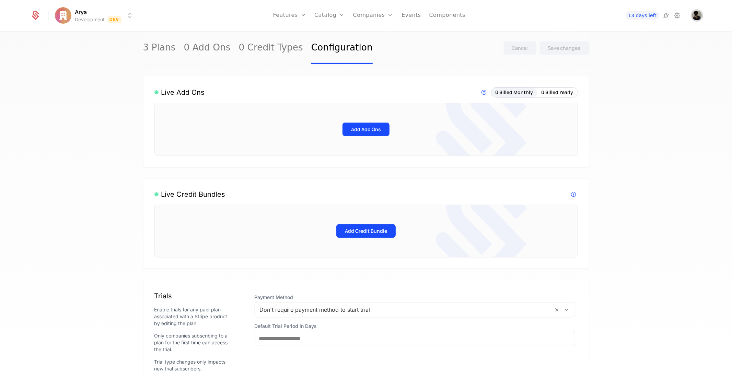
click at [696, 16] on img "Open user button" at bounding box center [697, 16] width 10 height 10
click at [601, 58] on button "Manage account" at bounding box center [638, 54] width 130 height 17
click at [677, 16] on icon at bounding box center [677, 15] width 8 height 8
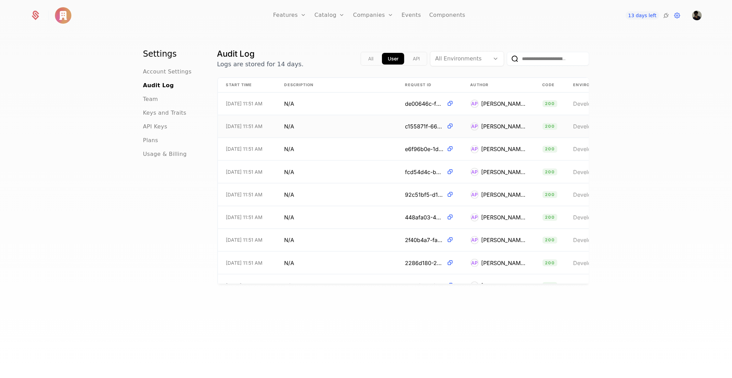
scroll to position [0, 153]
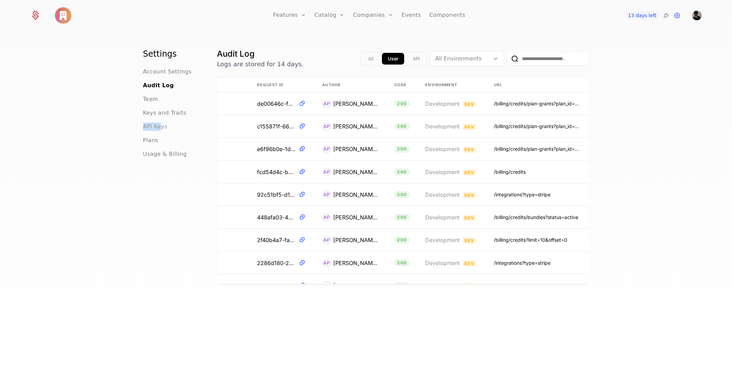
drag, startPoint x: 155, startPoint y: 121, endPoint x: 157, endPoint y: 126, distance: 5.2
click at [157, 126] on ul "Account Settings Audit Log Team Keys and Traits API Keys Plans Usage & Billing" at bounding box center [172, 113] width 58 height 91
click at [157, 126] on span "API Keys" at bounding box center [155, 127] width 24 height 8
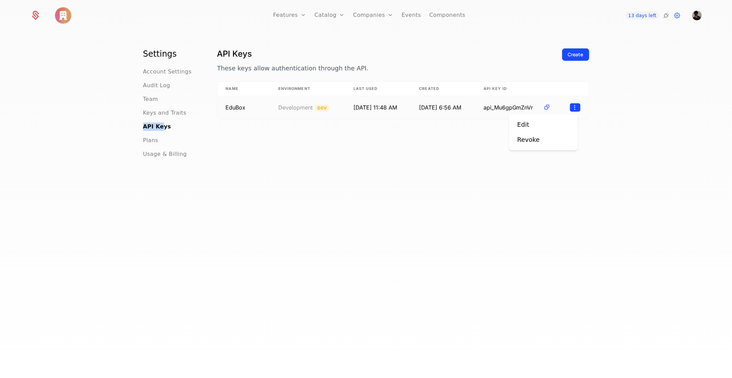
click at [576, 110] on html "Features Features Flags Catalog Plans Add Ons Credits Configuration Companies C…" at bounding box center [366, 189] width 732 height 378
click at [160, 113] on span "Keys and Traits" at bounding box center [164, 113] width 43 height 8
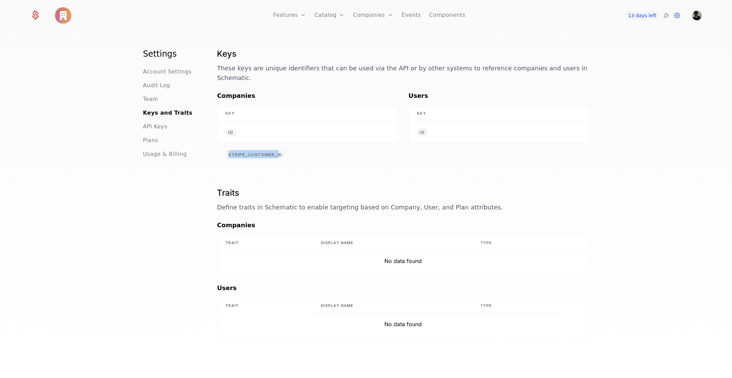
drag, startPoint x: 277, startPoint y: 149, endPoint x: 218, endPoint y: 148, distance: 59.0
click at [218, 148] on td "stripe_customer_id" at bounding box center [308, 154] width 180 height 22
copy span "stripe_customer_i"
click at [369, 158] on div "Keys These keys are unique identifiers that can be used via the API or by other…" at bounding box center [403, 109] width 372 height 123
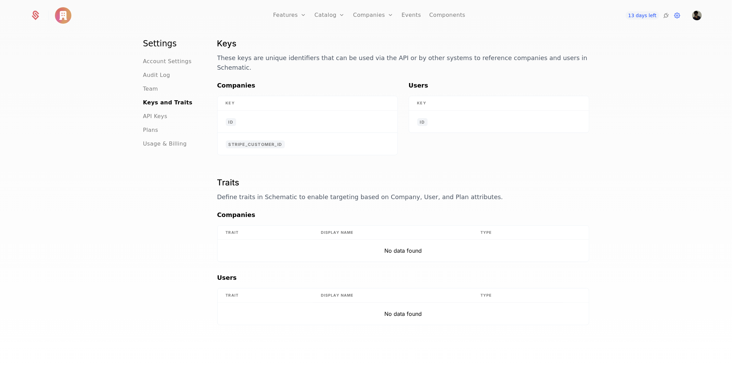
scroll to position [11, 0]
click at [158, 142] on span "Usage & Billing" at bounding box center [165, 143] width 44 height 8
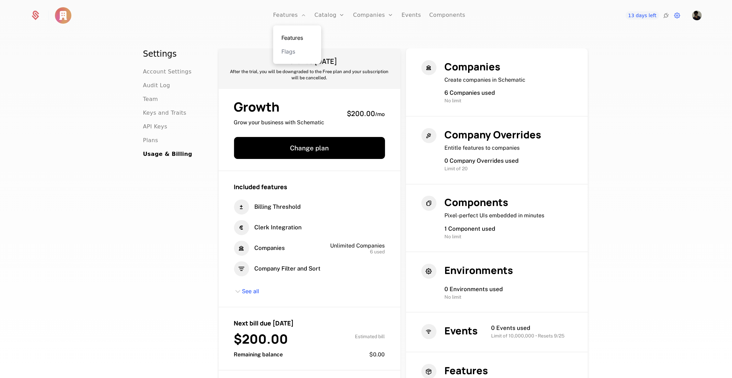
click at [296, 40] on link "Features" at bounding box center [297, 38] width 32 height 8
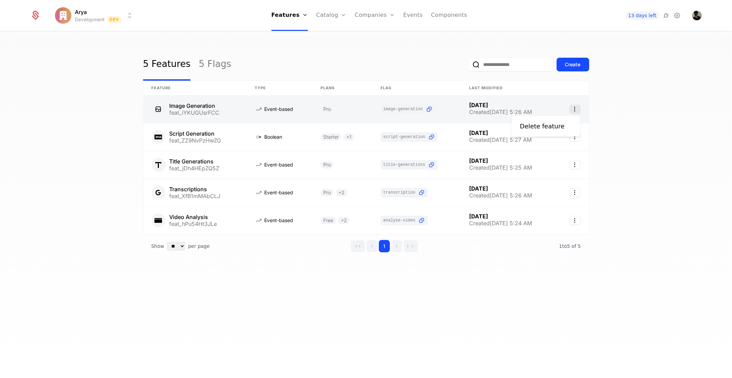
click at [578, 107] on icon "Select action" at bounding box center [575, 109] width 11 height 9
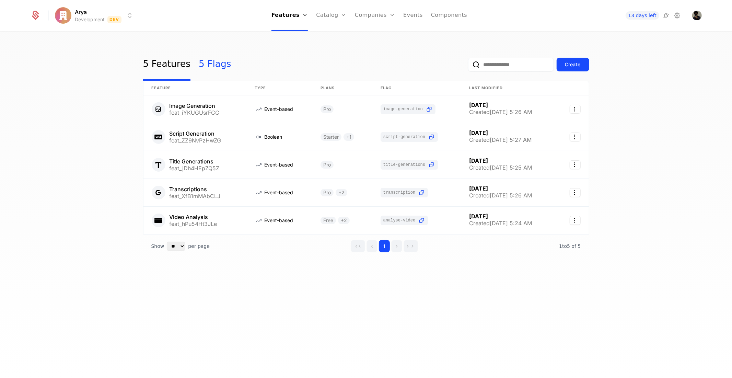
click at [200, 70] on link "5 Flags" at bounding box center [215, 64] width 32 height 32
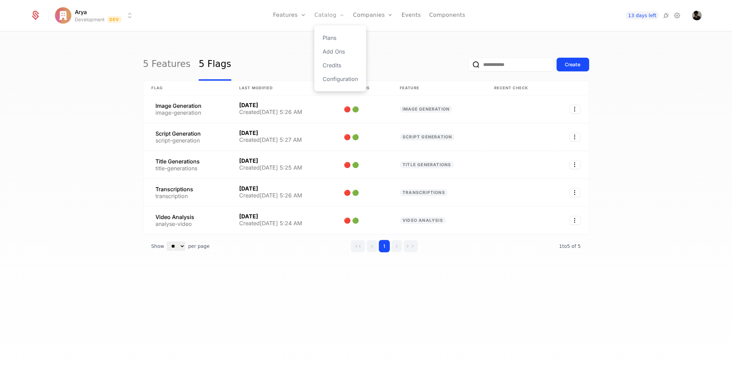
click at [336, 16] on link "Catalog" at bounding box center [329, 15] width 31 height 31
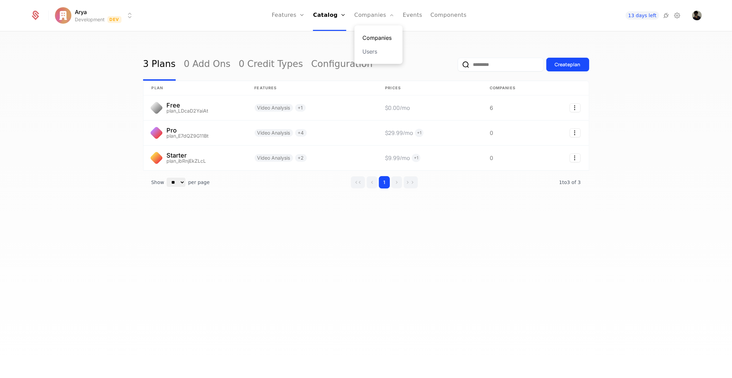
click at [388, 36] on link "Companies" at bounding box center [379, 38] width 32 height 8
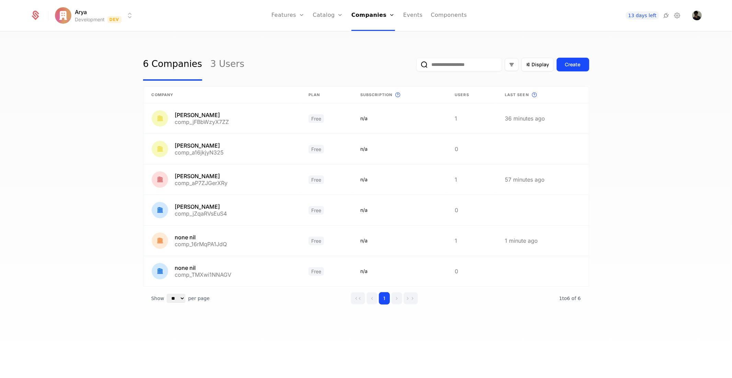
click at [328, 40] on div "6 Companies 3 Users Display Create Company Plan Subscription This is the subscr…" at bounding box center [366, 207] width 732 height 350
click at [678, 14] on icon at bounding box center [677, 15] width 8 height 8
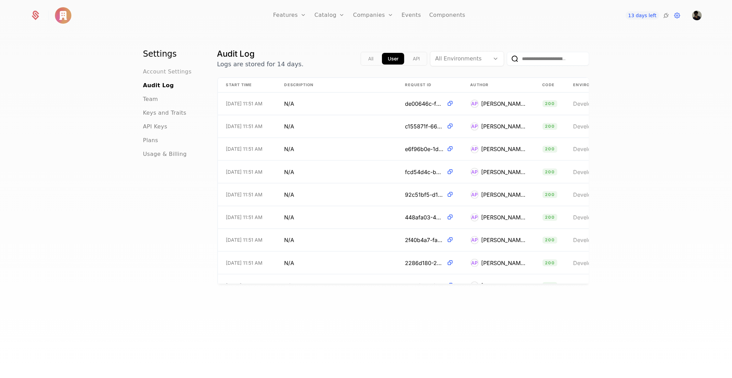
click at [157, 74] on span "Account Settings" at bounding box center [167, 72] width 49 height 8
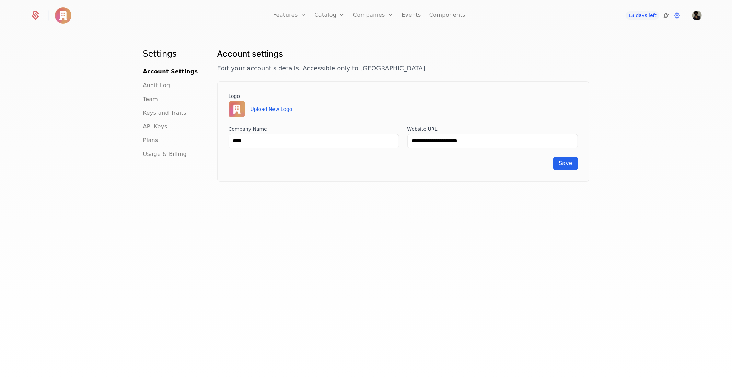
click at [665, 15] on icon at bounding box center [666, 15] width 8 height 8
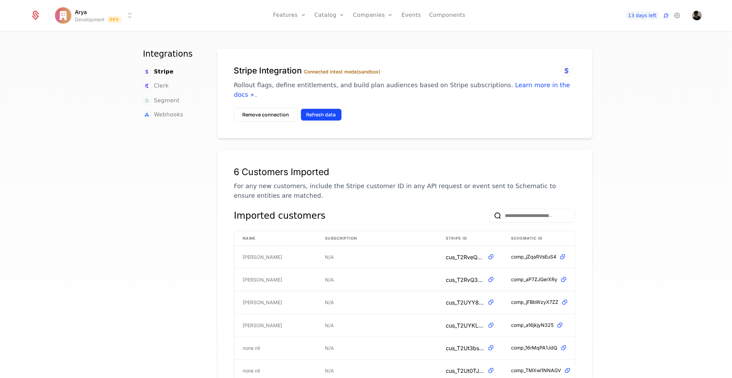
click at [329, 108] on button "Refresh data" at bounding box center [321, 114] width 41 height 12
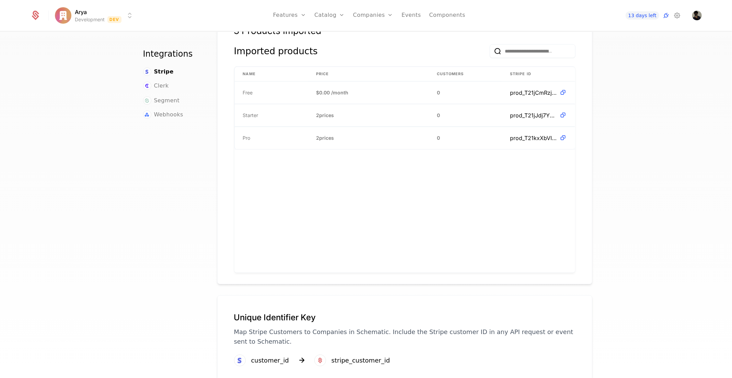
scroll to position [459, 0]
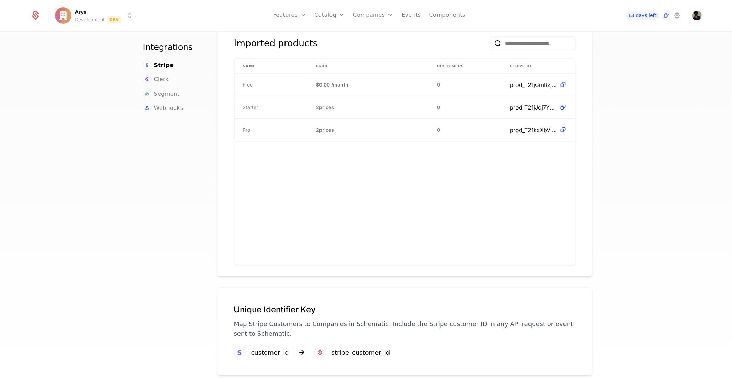
click at [297, 348] on icon at bounding box center [301, 352] width 9 height 9
click at [236, 348] on icon at bounding box center [240, 352] width 8 height 8
click at [334, 348] on div "stripe_customer_id" at bounding box center [361, 353] width 59 height 10
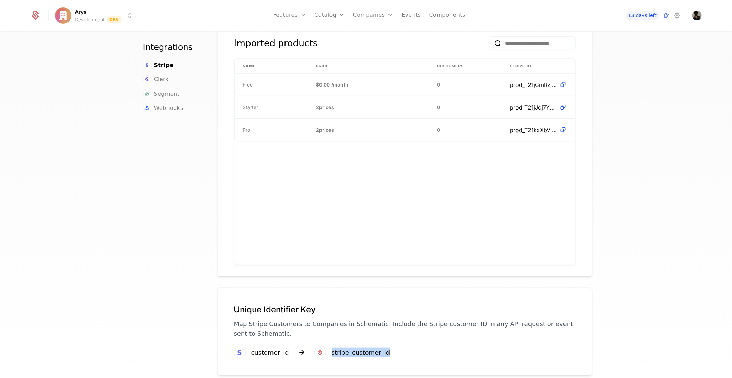
click at [334, 348] on div "stripe_customer_id" at bounding box center [361, 353] width 59 height 10
click at [395, 330] on div "Unique Identifier Key Map Stripe Customers to Companies in Schematic. Include t…" at bounding box center [405, 325] width 342 height 43
click at [352, 348] on div "stripe_customer_id" at bounding box center [361, 353] width 59 height 10
click at [409, 166] on div "Name Price Customers Stripe ID Free $0.00 / month 0 prod_T21jCmRzjQfXW0 Starter…" at bounding box center [404, 162] width 341 height 206
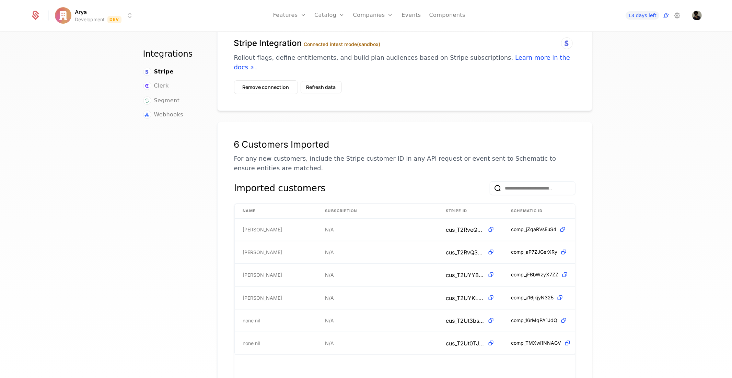
scroll to position [0, 0]
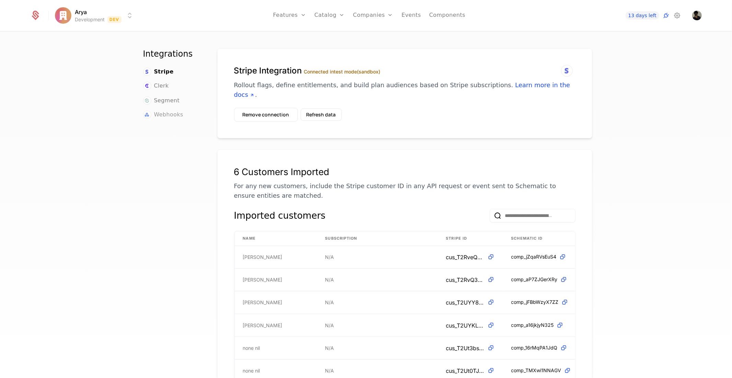
click at [174, 116] on span "Webhooks" at bounding box center [168, 115] width 29 height 8
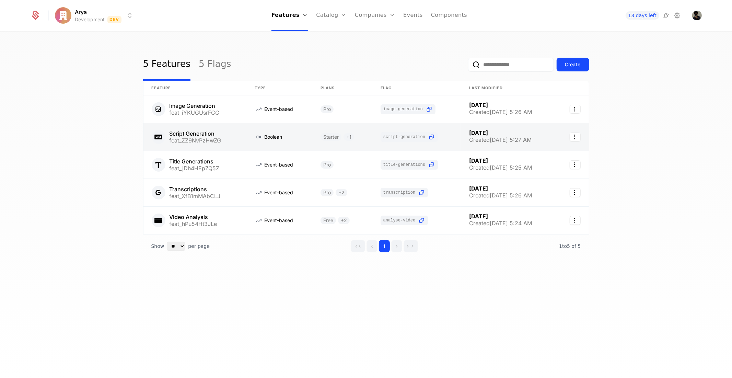
click at [156, 132] on link at bounding box center [194, 136] width 103 height 27
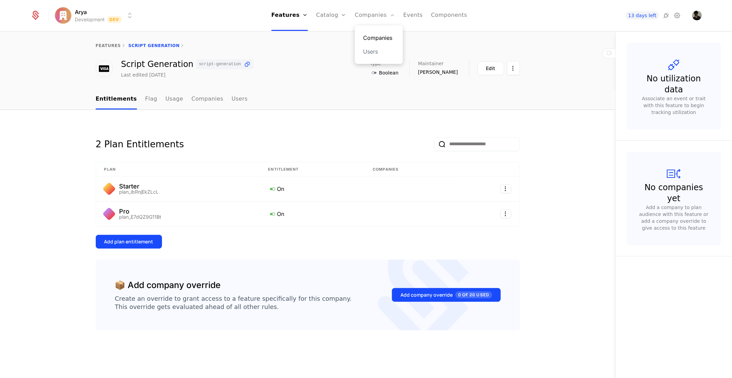
click at [378, 35] on link "Companies" at bounding box center [379, 38] width 32 height 8
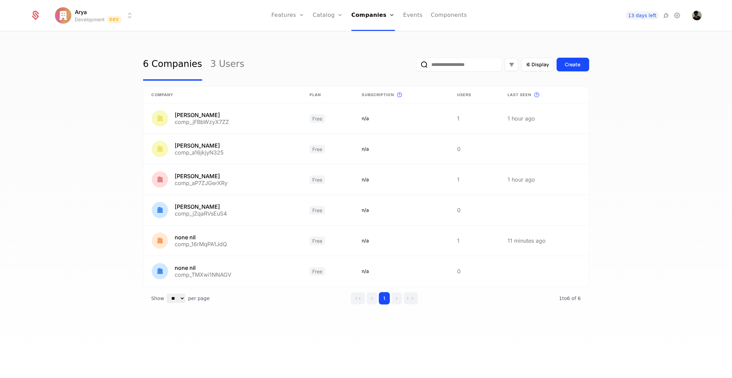
click at [288, 43] on div "6 Companies 3 Users Display Create Company Plan Subscription This is the subscr…" at bounding box center [366, 207] width 732 height 350
click at [213, 64] on link "3 Users" at bounding box center [227, 64] width 34 height 32
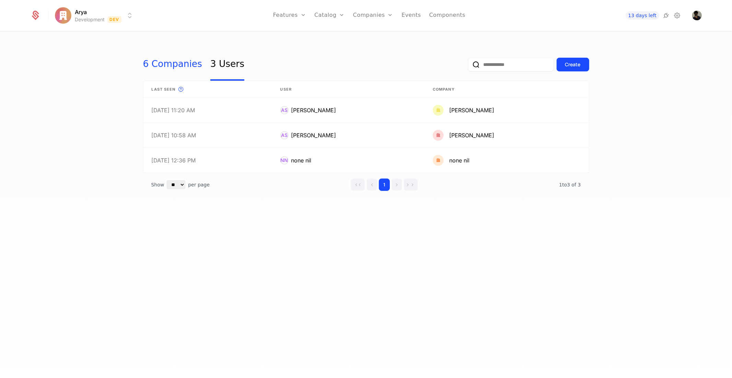
click at [167, 69] on link "6 Companies" at bounding box center [172, 64] width 59 height 32
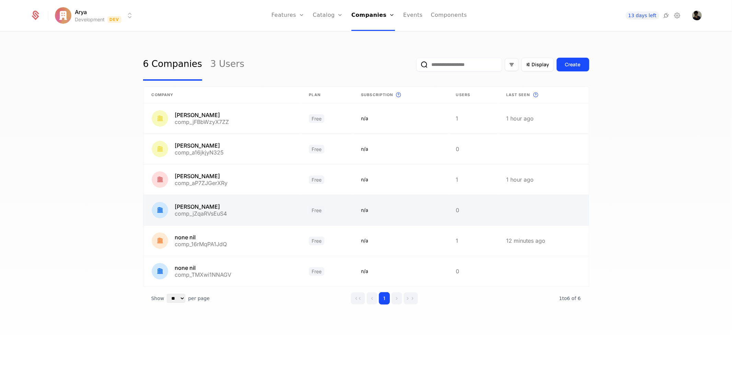
click at [246, 209] on link at bounding box center [222, 210] width 158 height 30
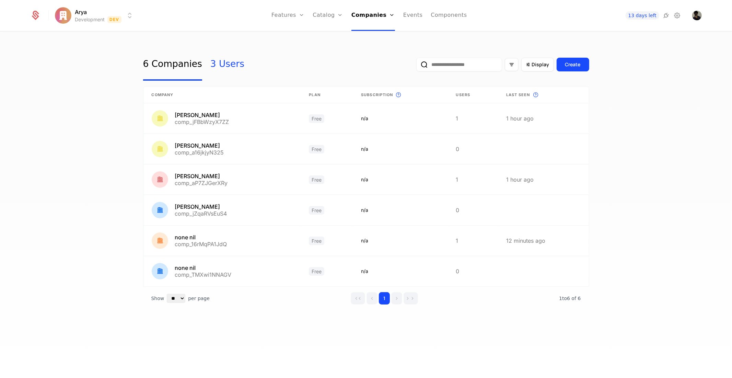
click at [221, 64] on link "3 Users" at bounding box center [227, 64] width 34 height 32
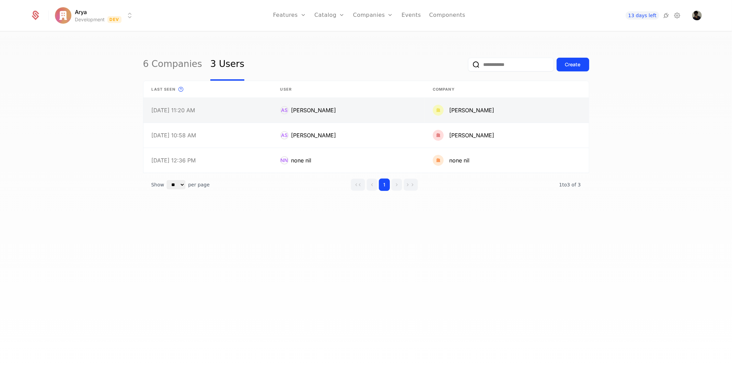
click at [252, 115] on link at bounding box center [207, 110] width 129 height 25
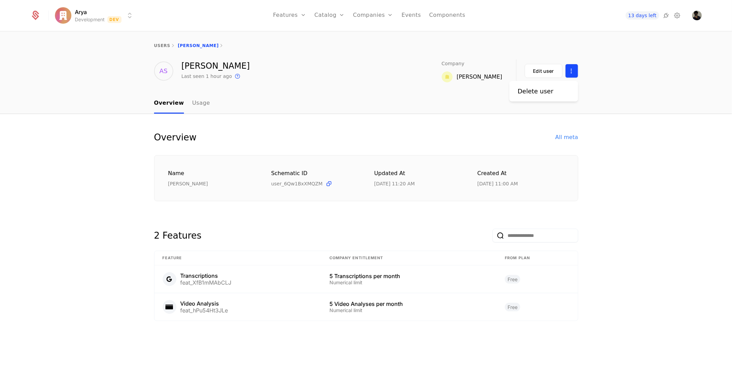
click at [577, 71] on html "Arya Development Dev Features Features Flags Catalog Plans Add Ons Credits Conf…" at bounding box center [366, 189] width 732 height 378
click at [557, 71] on html "Arya Development Dev Features Features Flags Catalog Plans Add Ons Credits Conf…" at bounding box center [366, 189] width 732 height 378
click at [557, 71] on button "Edit user" at bounding box center [544, 71] width 38 height 14
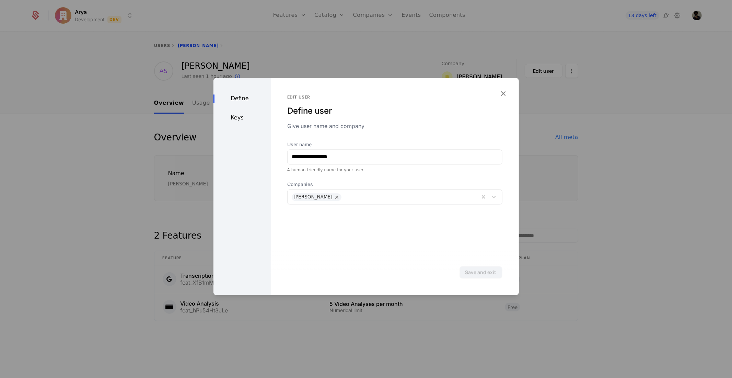
click at [255, 115] on div "Keys" at bounding box center [242, 118] width 57 height 8
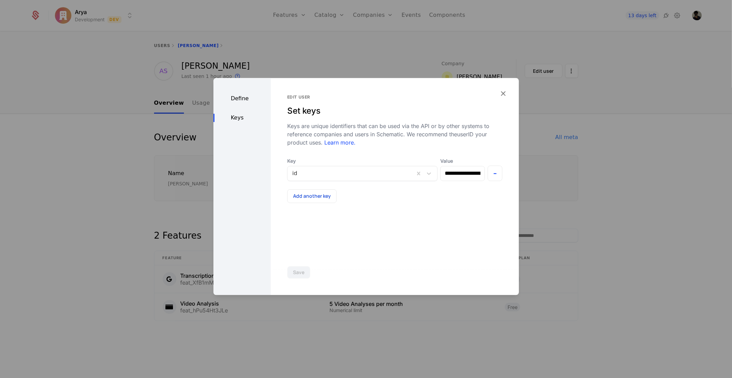
scroll to position [0, 53]
click at [560, 132] on div at bounding box center [366, 189] width 732 height 378
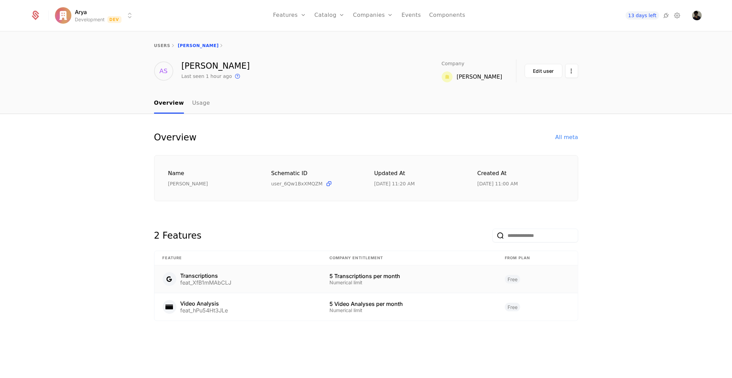
click at [262, 283] on div "Transcriptions feat_XfB1mMAbCLJ" at bounding box center [238, 279] width 150 height 14
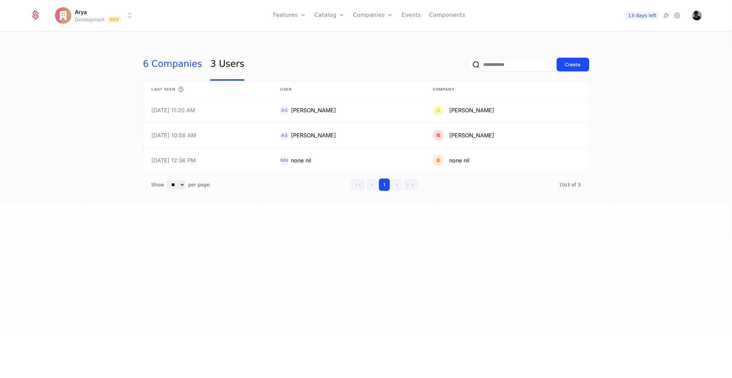
click at [149, 62] on link "6 Companies" at bounding box center [172, 64] width 59 height 32
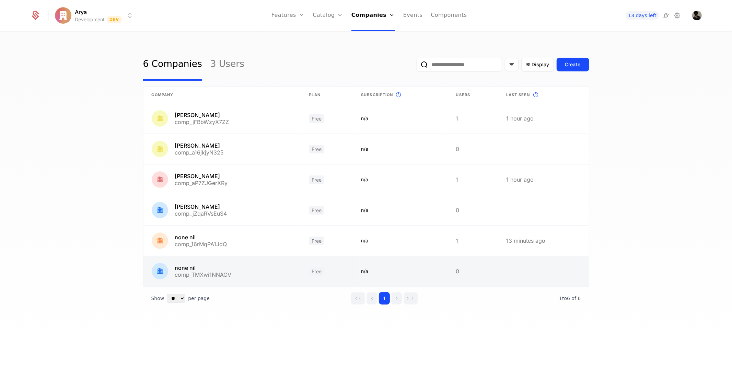
click at [227, 271] on link at bounding box center [222, 271] width 158 height 30
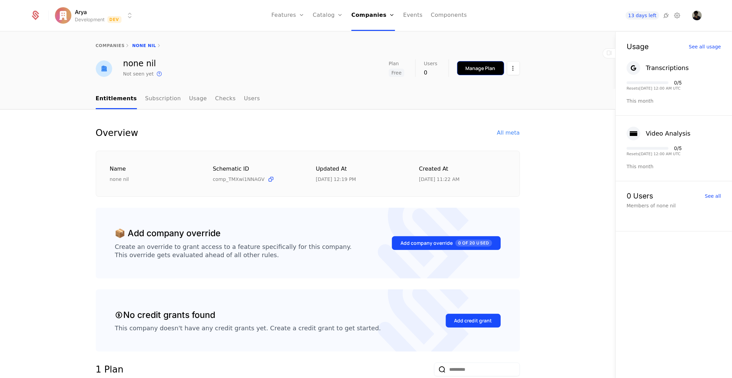
click at [492, 69] on div "Manage Plan" at bounding box center [481, 68] width 30 height 7
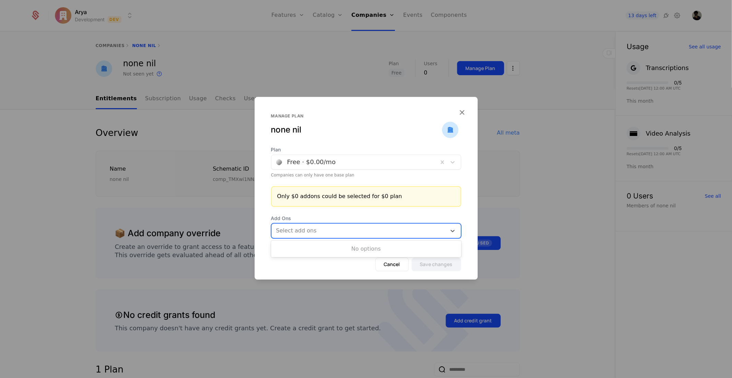
click at [398, 230] on div at bounding box center [359, 231] width 165 height 10
click at [397, 161] on div at bounding box center [354, 162] width 157 height 10
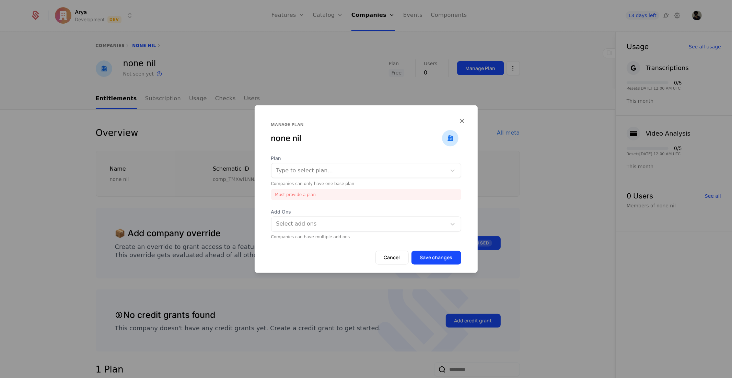
click at [409, 160] on div "Manage plan none nil Plan Type to select plan... Companies can only have one ba…" at bounding box center [366, 189] width 223 height 168
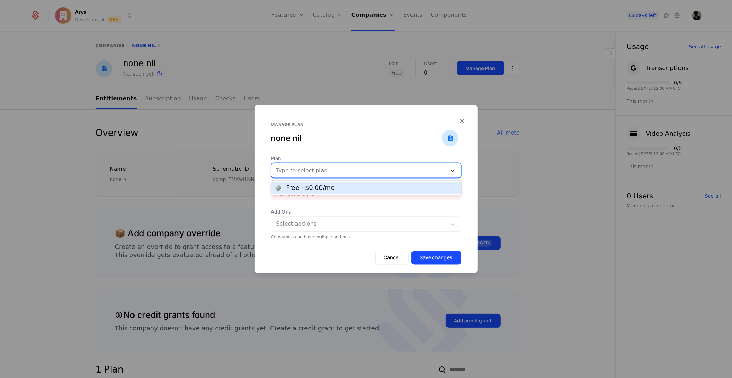
click at [447, 172] on div at bounding box center [453, 170] width 12 height 8
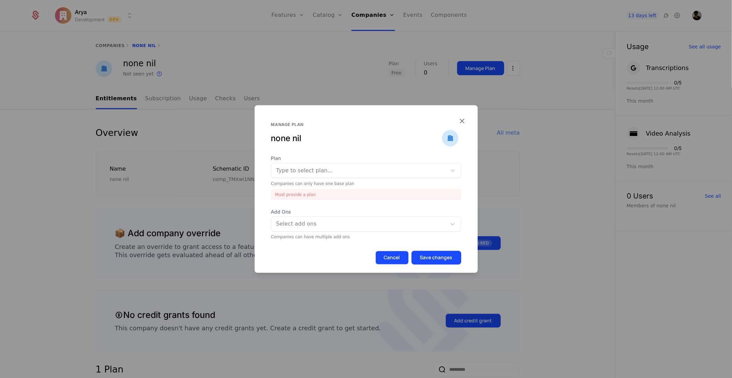
click at [384, 259] on button "Cancel" at bounding box center [392, 258] width 33 height 14
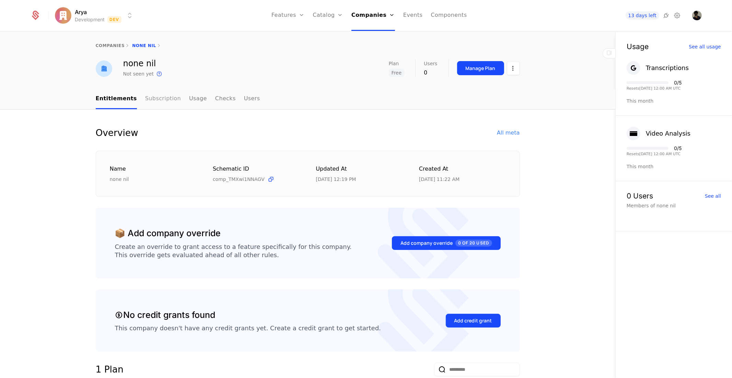
click at [157, 95] on link "Subscription" at bounding box center [163, 99] width 36 height 20
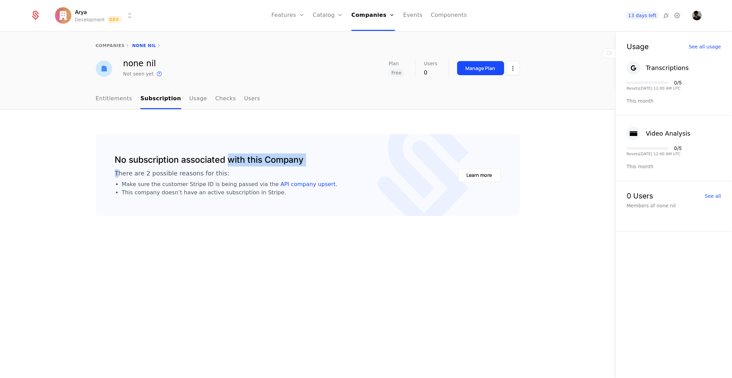
drag, startPoint x: 118, startPoint y: 171, endPoint x: 232, endPoint y: 170, distance: 114.0
click at [232, 170] on div "No subscription associated with this Company There are 2 possible reasons for t…" at bounding box center [226, 174] width 223 height 43
drag, startPoint x: 232, startPoint y: 170, endPoint x: 97, endPoint y: 162, distance: 134.8
click at [97, 162] on div "No subscription associated with this Company There are 2 possible reasons for t…" at bounding box center [308, 175] width 424 height 82
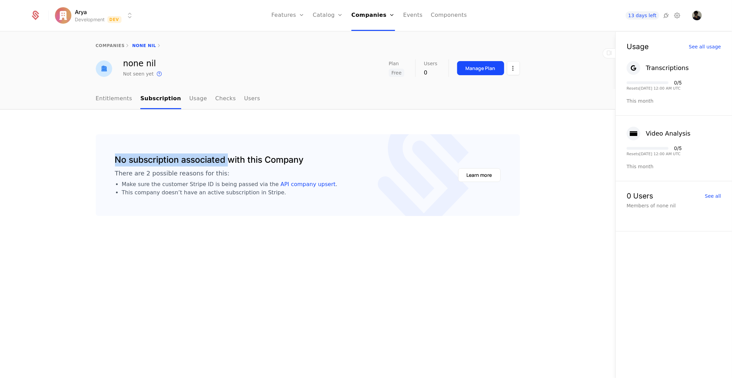
click at [97, 162] on div "No subscription associated with this Company There are 2 possible reasons for t…" at bounding box center [308, 175] width 424 height 82
drag, startPoint x: 97, startPoint y: 162, endPoint x: 359, endPoint y: 150, distance: 261.5
click at [359, 150] on div "No subscription associated with this Company There are 2 possible reasons for t…" at bounding box center [308, 175] width 424 height 82
click at [178, 104] on ul "Entitlements Subscription Usage Checks Users" at bounding box center [178, 99] width 165 height 20
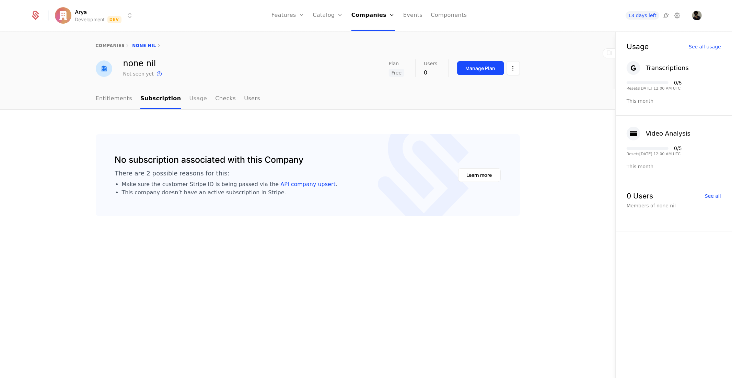
click at [189, 96] on link "Usage" at bounding box center [198, 99] width 18 height 20
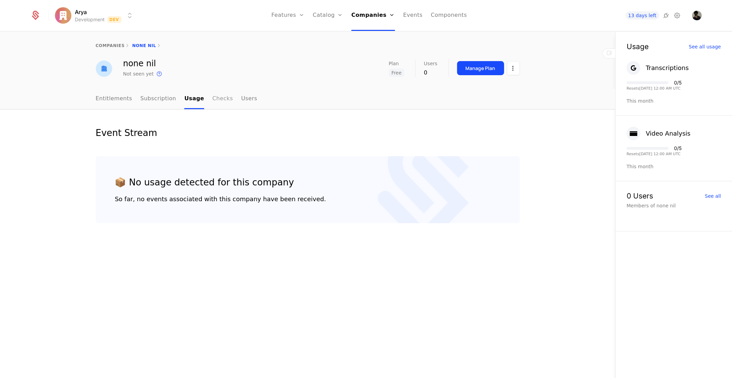
click at [214, 95] on link "Checks" at bounding box center [222, 99] width 21 height 20
click at [241, 100] on link "Users" at bounding box center [249, 99] width 16 height 20
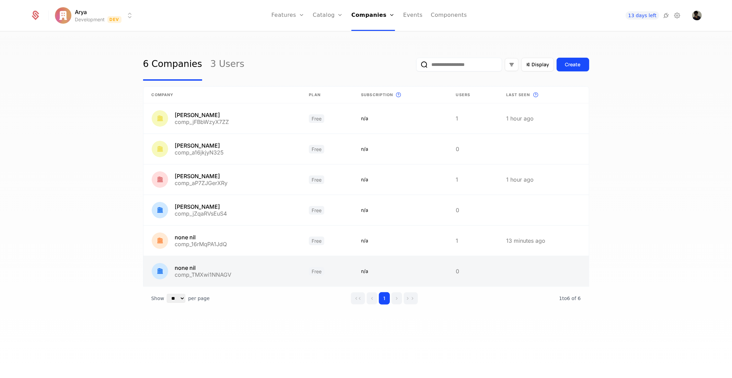
click at [201, 272] on link at bounding box center [222, 271] width 158 height 30
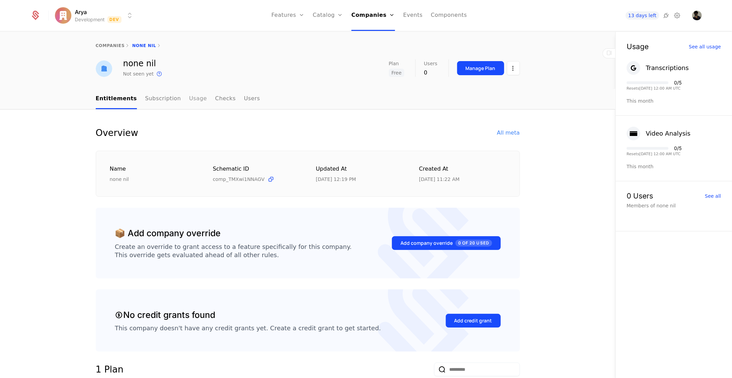
click at [189, 101] on link "Usage" at bounding box center [198, 99] width 18 height 20
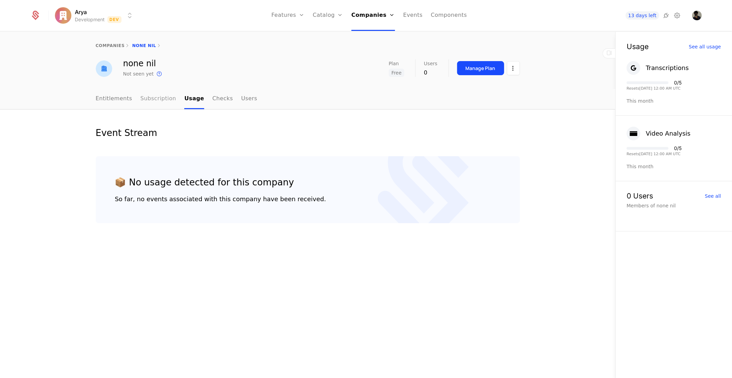
click at [163, 100] on link "Subscription" at bounding box center [158, 99] width 36 height 20
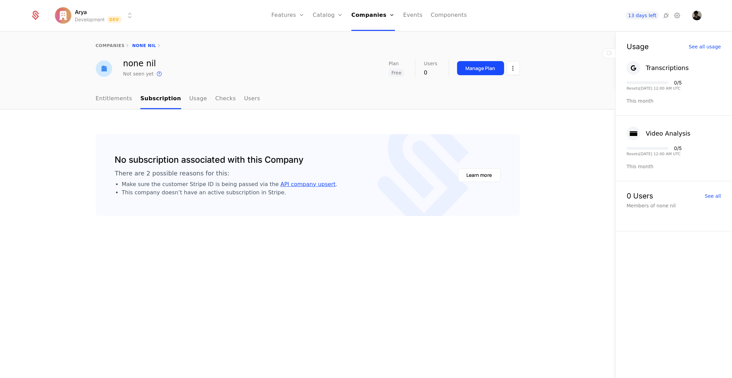
click at [288, 181] on link "API company upsert" at bounding box center [307, 184] width 55 height 7
click at [513, 70] on html "Arya Development Dev Features Features Flags Catalog Plans Add Ons Credits Conf…" at bounding box center [366, 189] width 732 height 378
click at [484, 91] on div "Edit company" at bounding box center [480, 88] width 43 height 10
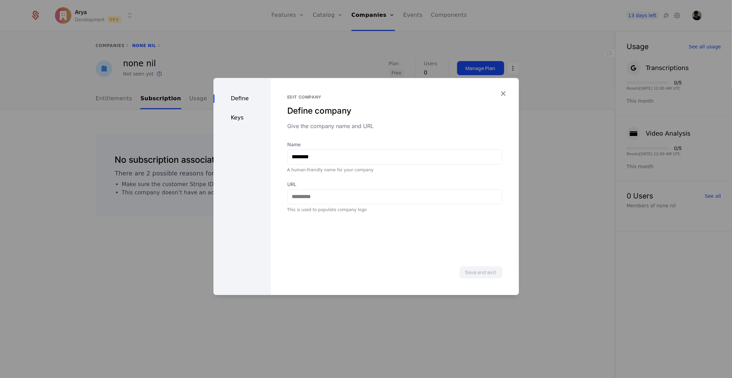
click at [246, 116] on div "Keys" at bounding box center [242, 118] width 57 height 8
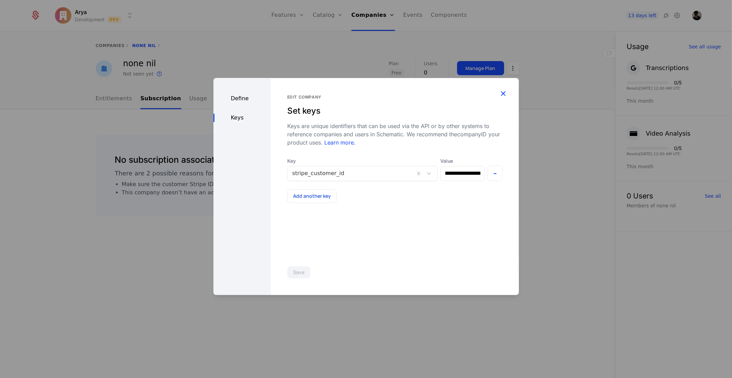
click at [504, 90] on icon "button" at bounding box center [503, 93] width 9 height 9
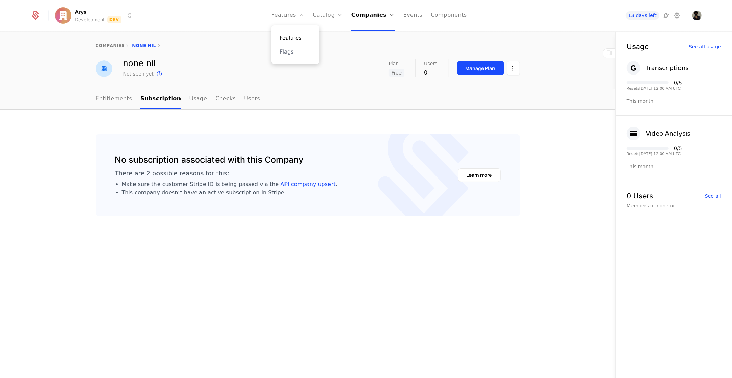
click at [307, 37] on link "Features" at bounding box center [296, 38] width 32 height 8
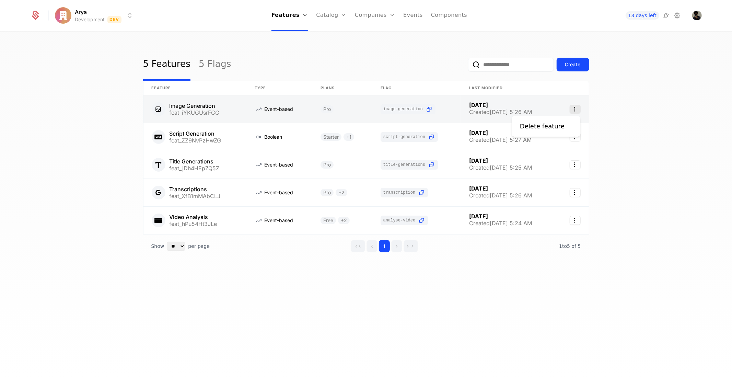
click at [575, 112] on icon "Select action" at bounding box center [575, 109] width 11 height 9
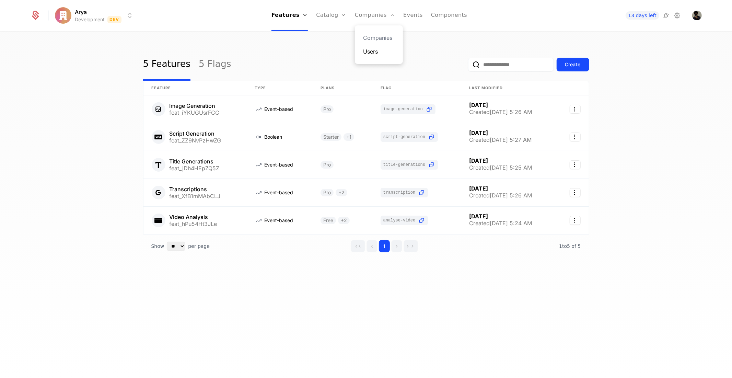
click at [371, 52] on link "Users" at bounding box center [379, 51] width 32 height 8
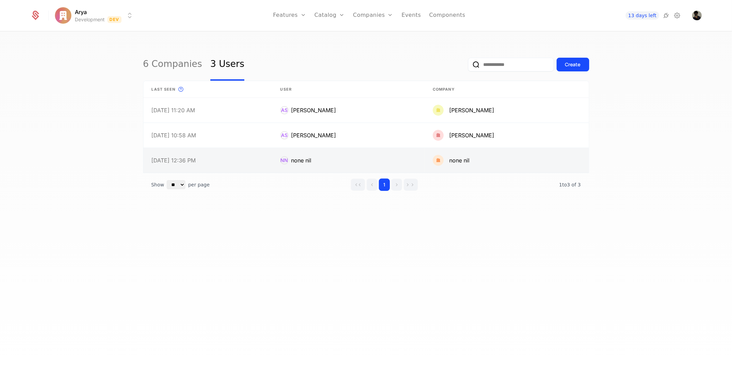
click at [334, 152] on link at bounding box center [348, 160] width 153 height 25
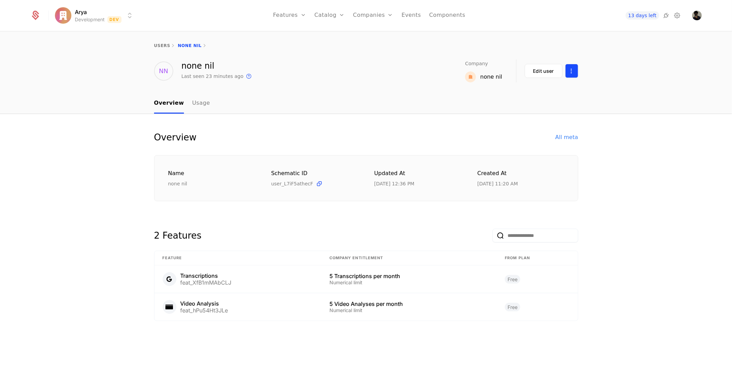
click at [569, 69] on html "Arya Development Dev Features Features Flags Catalog Plans Add Ons Credits Conf…" at bounding box center [366, 189] width 732 height 378
click at [546, 70] on html "Arya Development Dev Features Features Flags Catalog Plans Add Ons Credits Conf…" at bounding box center [366, 189] width 732 height 378
click at [546, 70] on div "Edit user" at bounding box center [543, 71] width 21 height 7
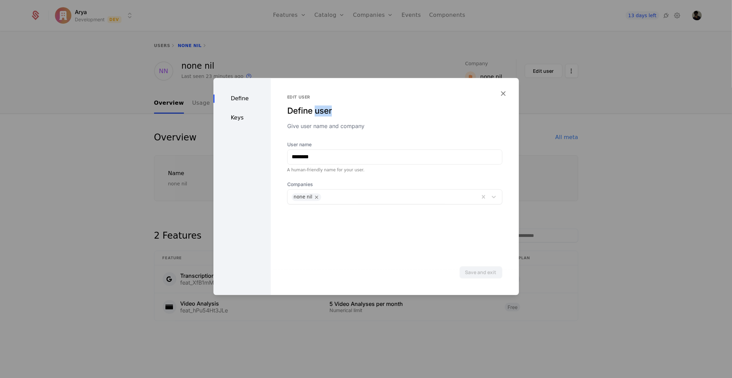
drag, startPoint x: 315, startPoint y: 114, endPoint x: 392, endPoint y: 102, distance: 77.5
click at [392, 102] on div "Edit user Define user Give user name and company" at bounding box center [394, 112] width 215 height 36
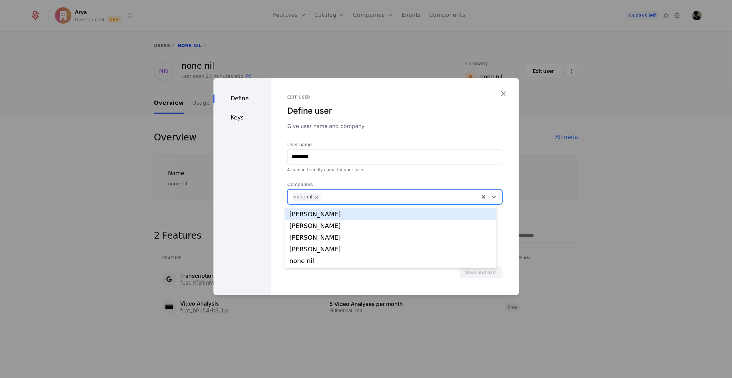
click at [404, 194] on div at bounding box center [400, 196] width 150 height 10
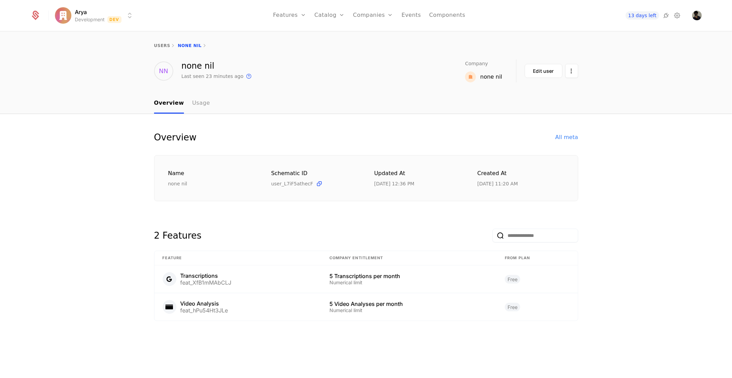
click at [195, 101] on link "Usage" at bounding box center [201, 103] width 18 height 20
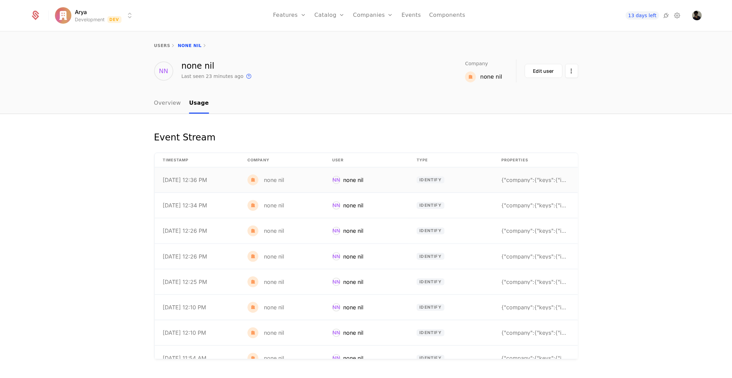
click at [235, 174] on td "[DATE] 12:36 PM" at bounding box center [197, 180] width 85 height 25
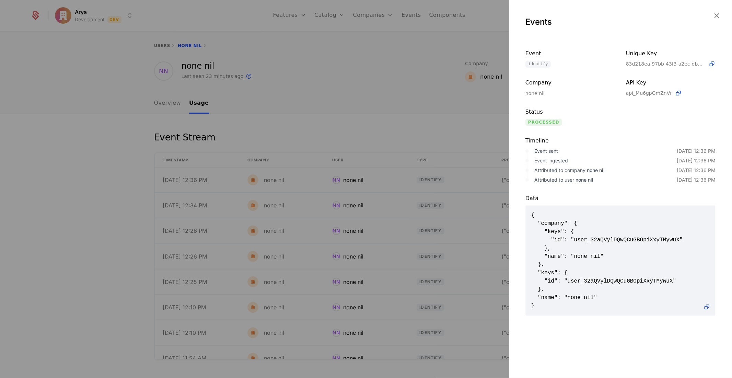
click at [420, 131] on div at bounding box center [366, 189] width 732 height 378
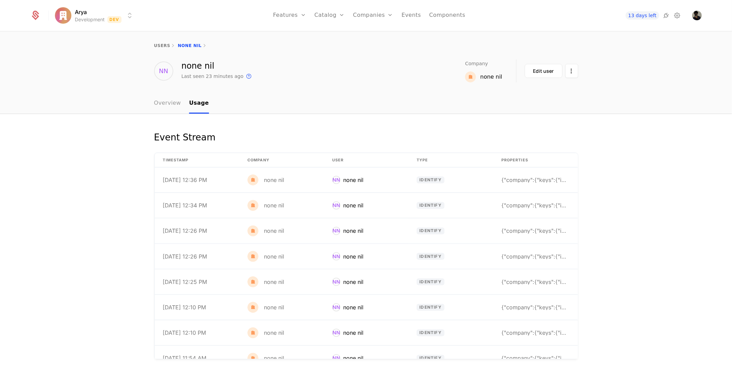
click at [173, 100] on link "Overview" at bounding box center [167, 103] width 27 height 20
click at [375, 41] on link "Companies" at bounding box center [377, 38] width 32 height 8
